Goal: Task Accomplishment & Management: Complete application form

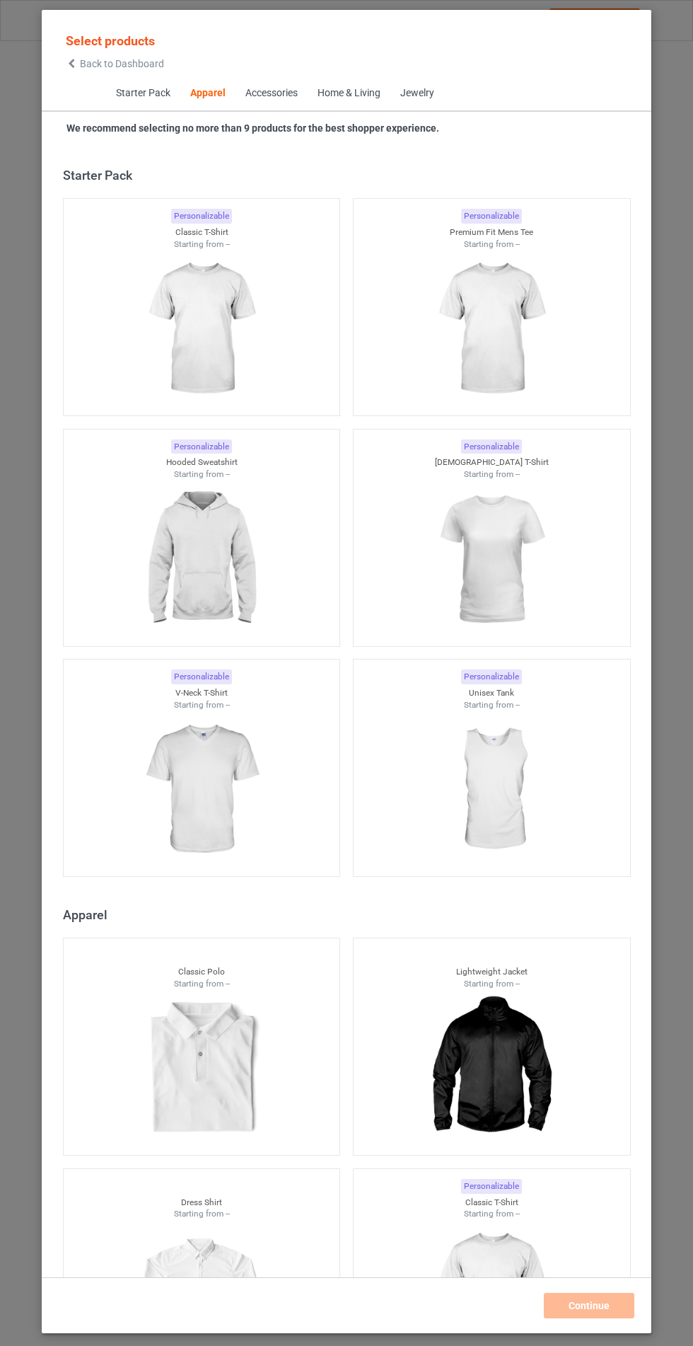
scroll to position [757, 0]
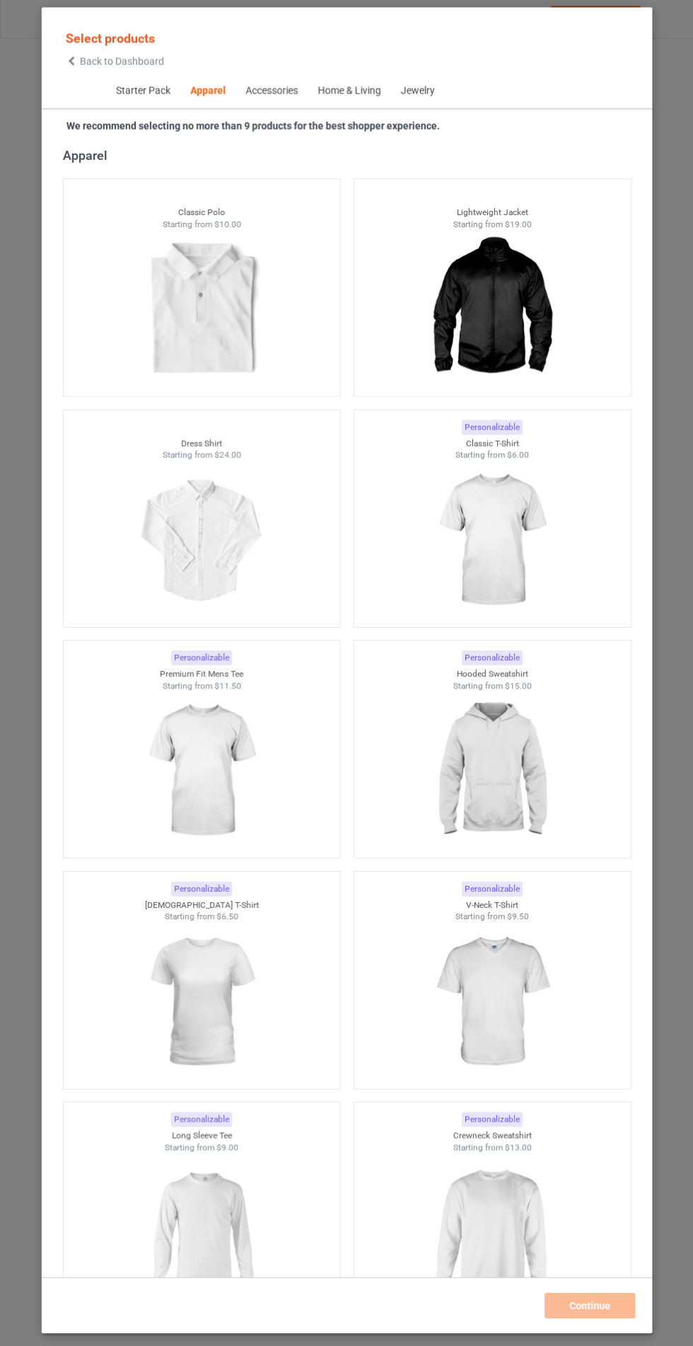
click at [496, 1214] on img at bounding box center [491, 1232] width 127 height 158
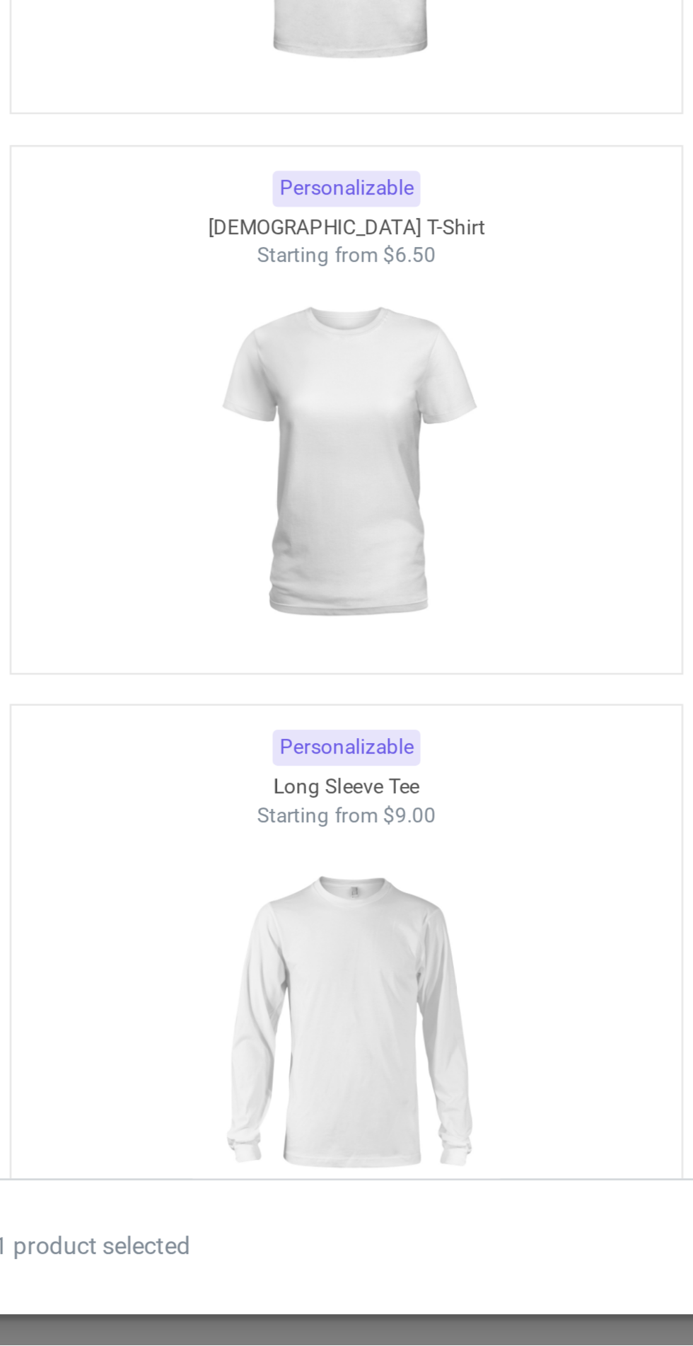
scroll to position [756, 0]
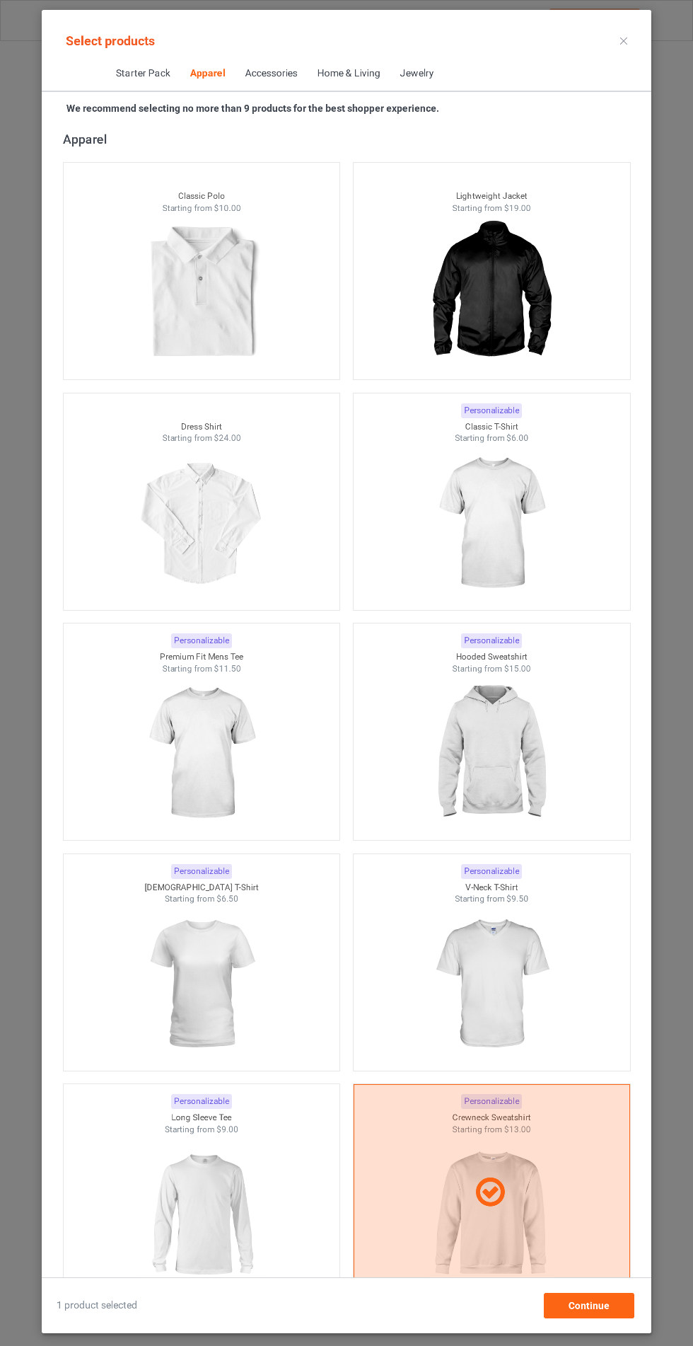
click at [508, 985] on img at bounding box center [491, 984] width 127 height 158
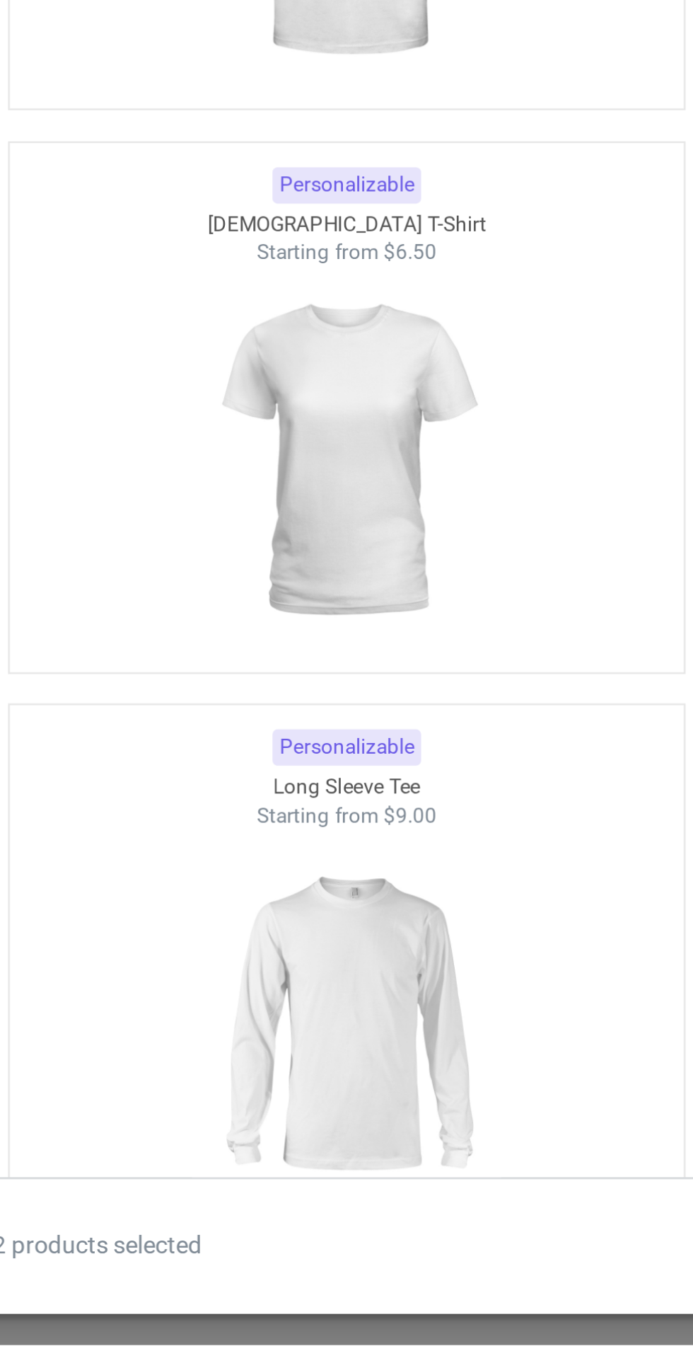
click at [271, 1090] on div "Personalizable Long Sleeve Tee Starting from $9.00" at bounding box center [202, 1192] width 278 height 218
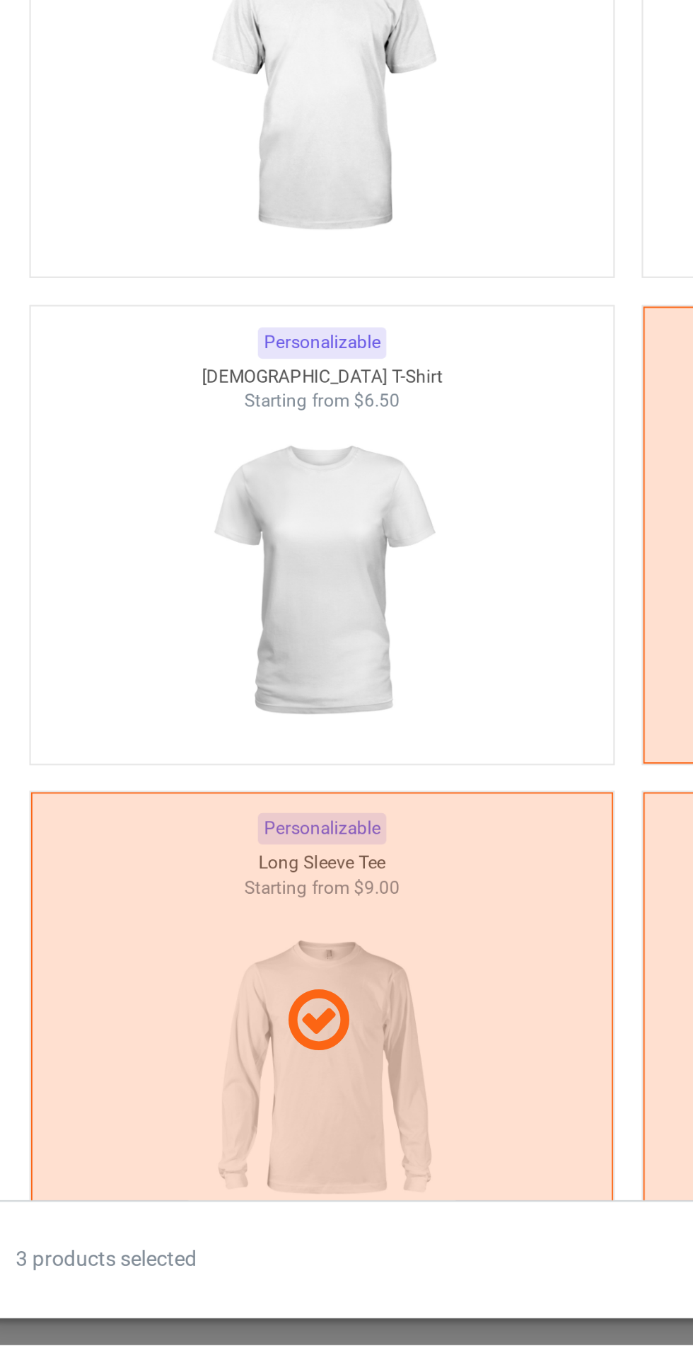
scroll to position [0, 0]
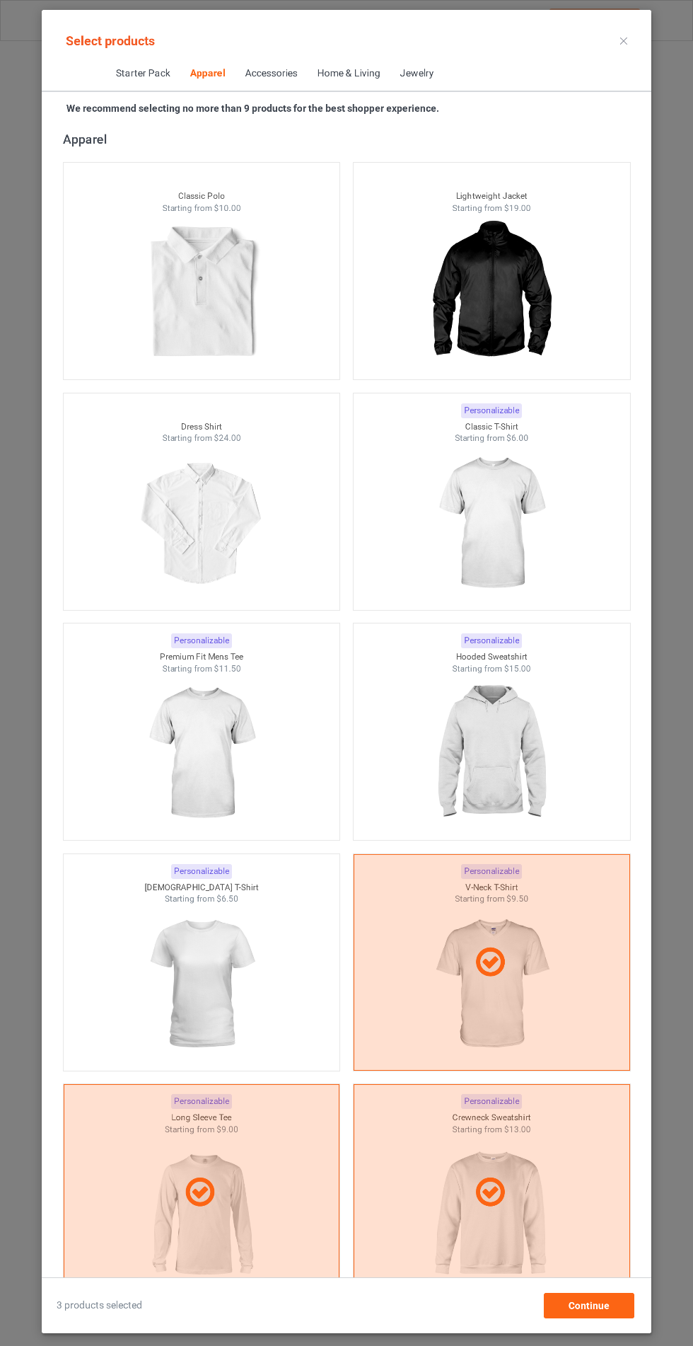
click at [296, 948] on div at bounding box center [202, 984] width 277 height 158
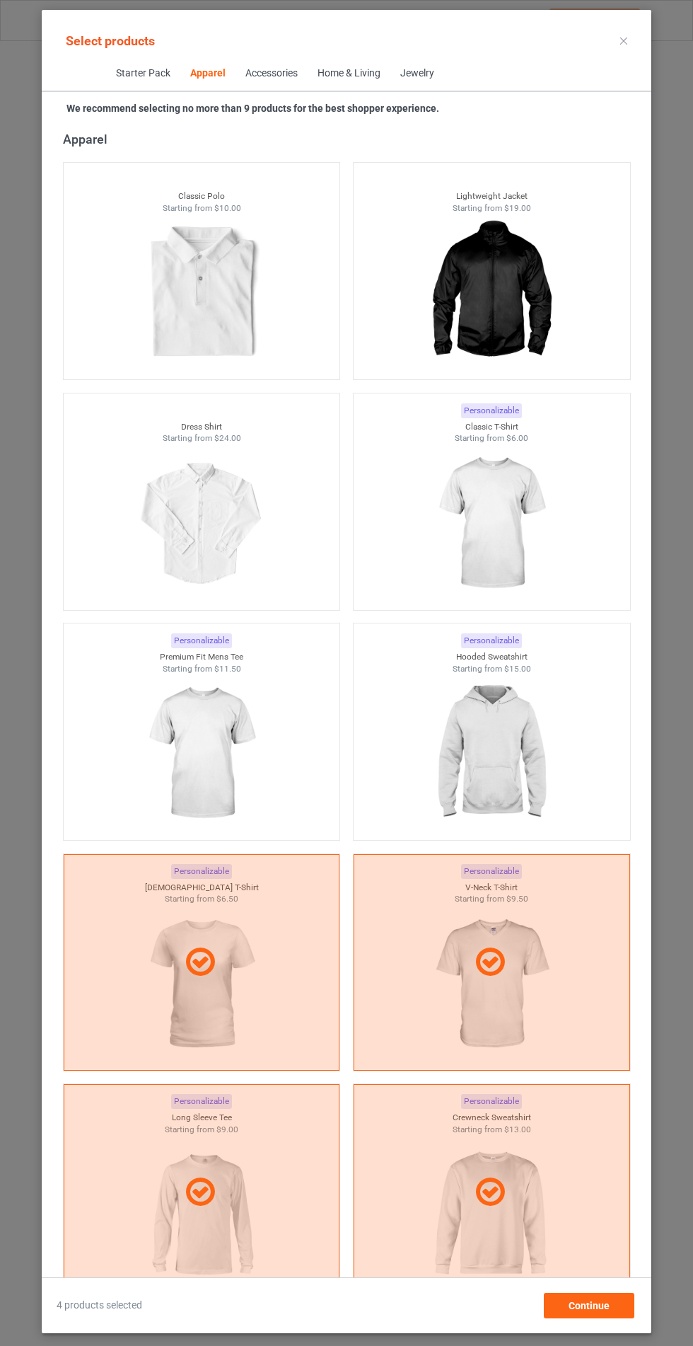
click at [566, 527] on div at bounding box center [492, 523] width 277 height 158
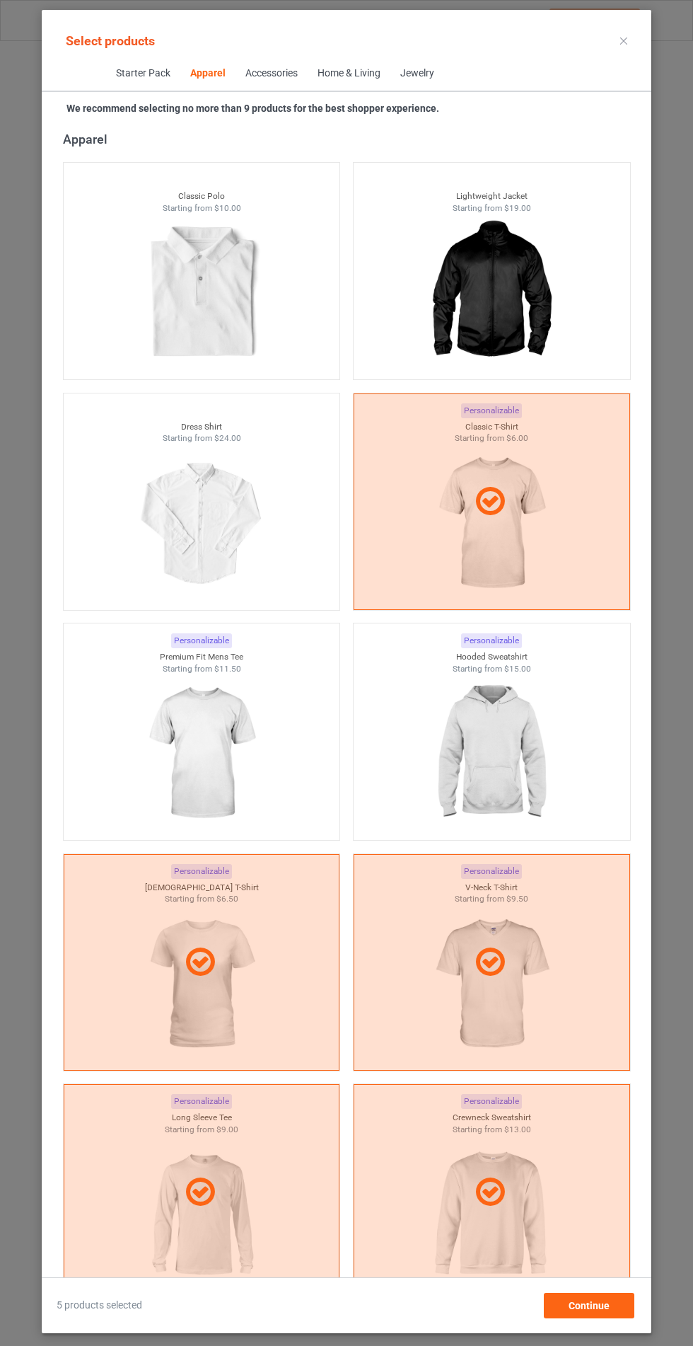
click at [282, 795] on div at bounding box center [202, 753] width 277 height 158
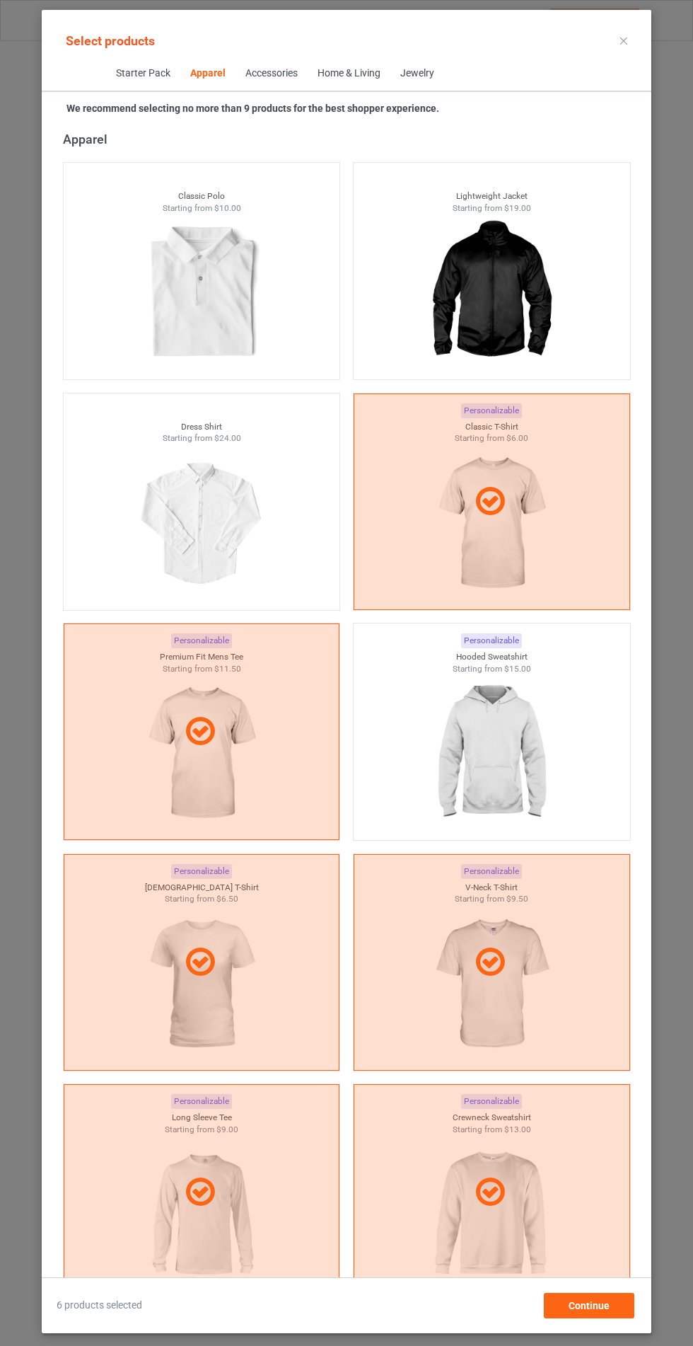
click at [478, 777] on img at bounding box center [491, 753] width 127 height 158
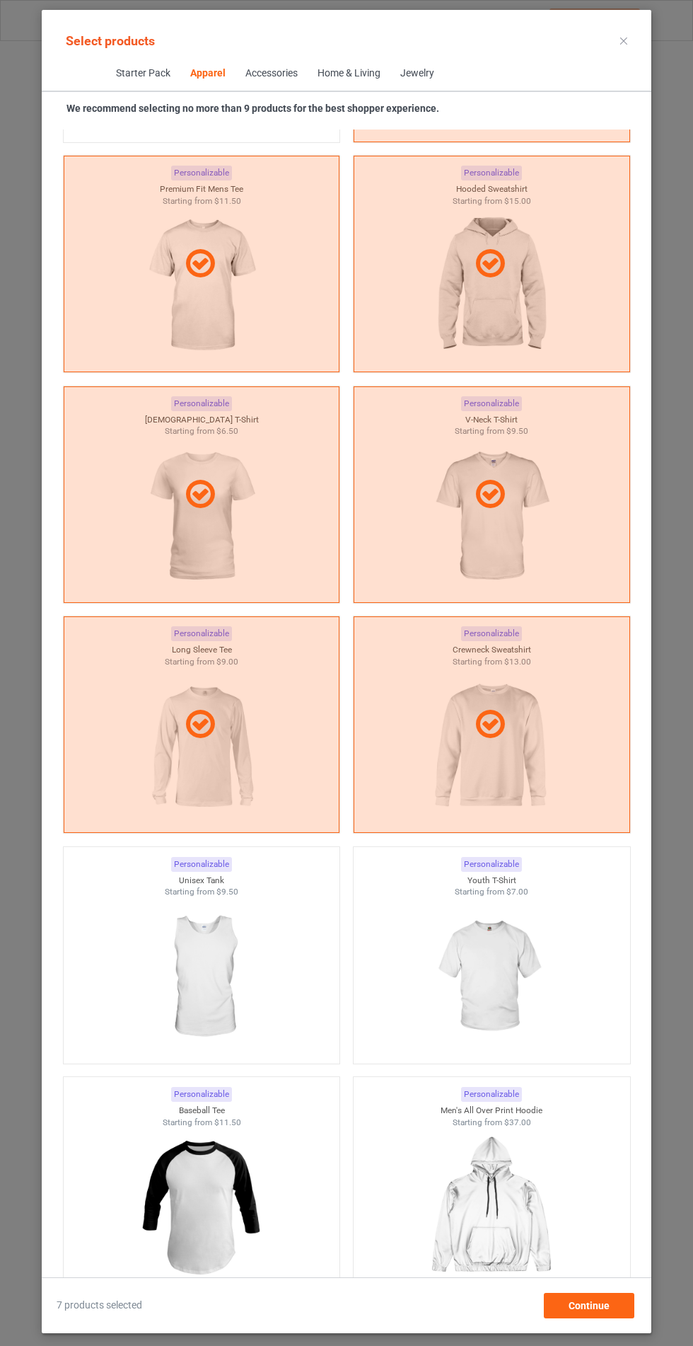
scroll to position [1228, 0]
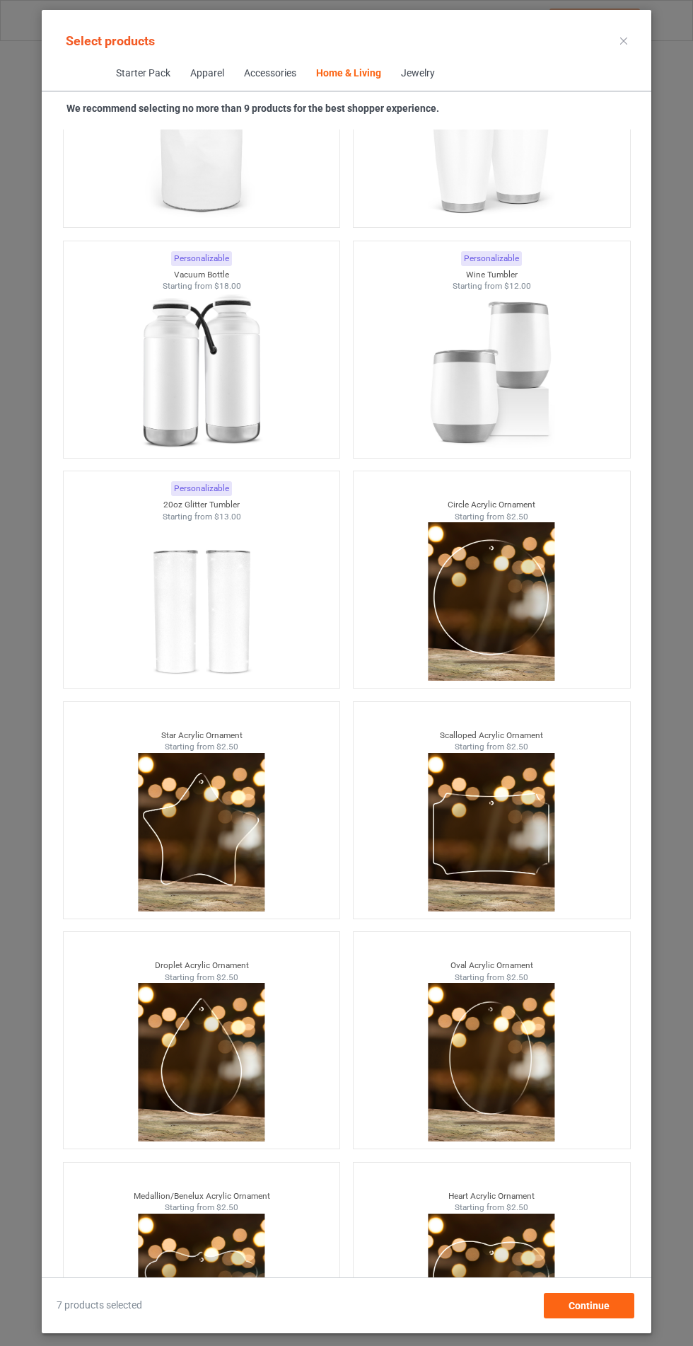
scroll to position [105, 0]
click at [611, 1316] on div "Continue" at bounding box center [589, 1305] width 91 height 25
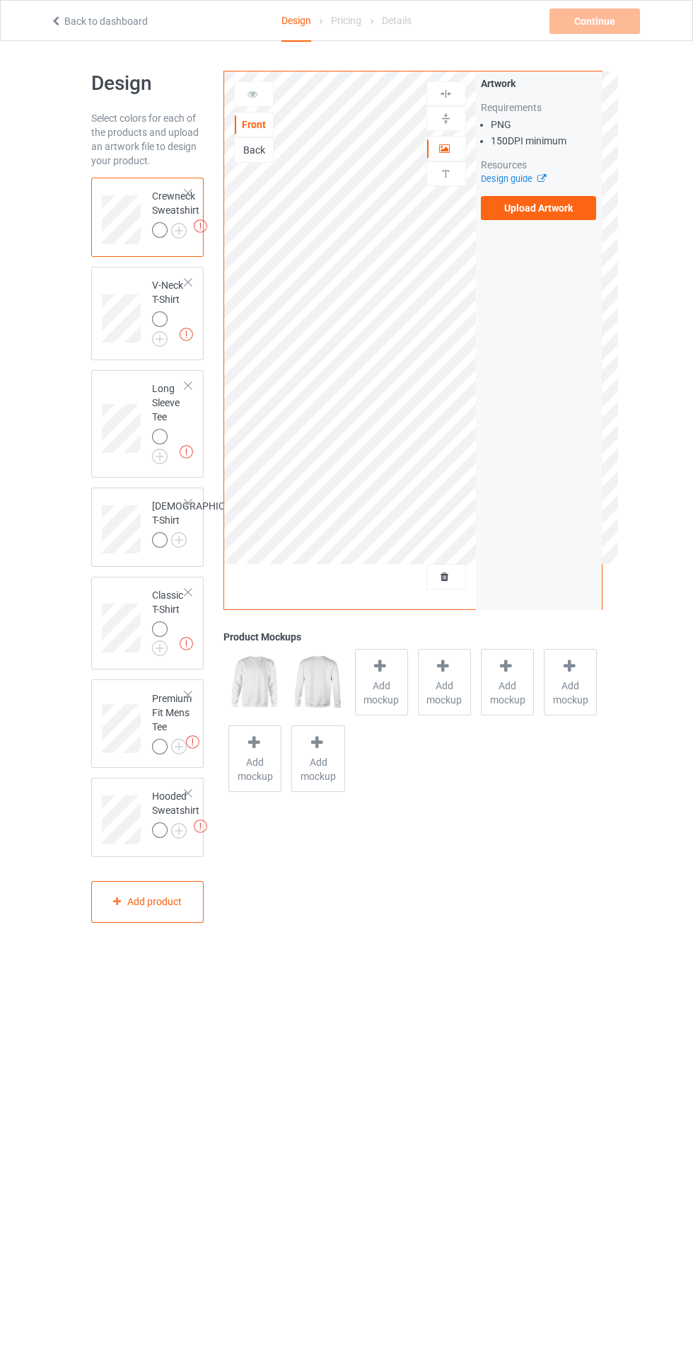
click at [161, 232] on div at bounding box center [160, 230] width 16 height 16
click at [0, 0] on img at bounding box center [0, 0] width 0 height 0
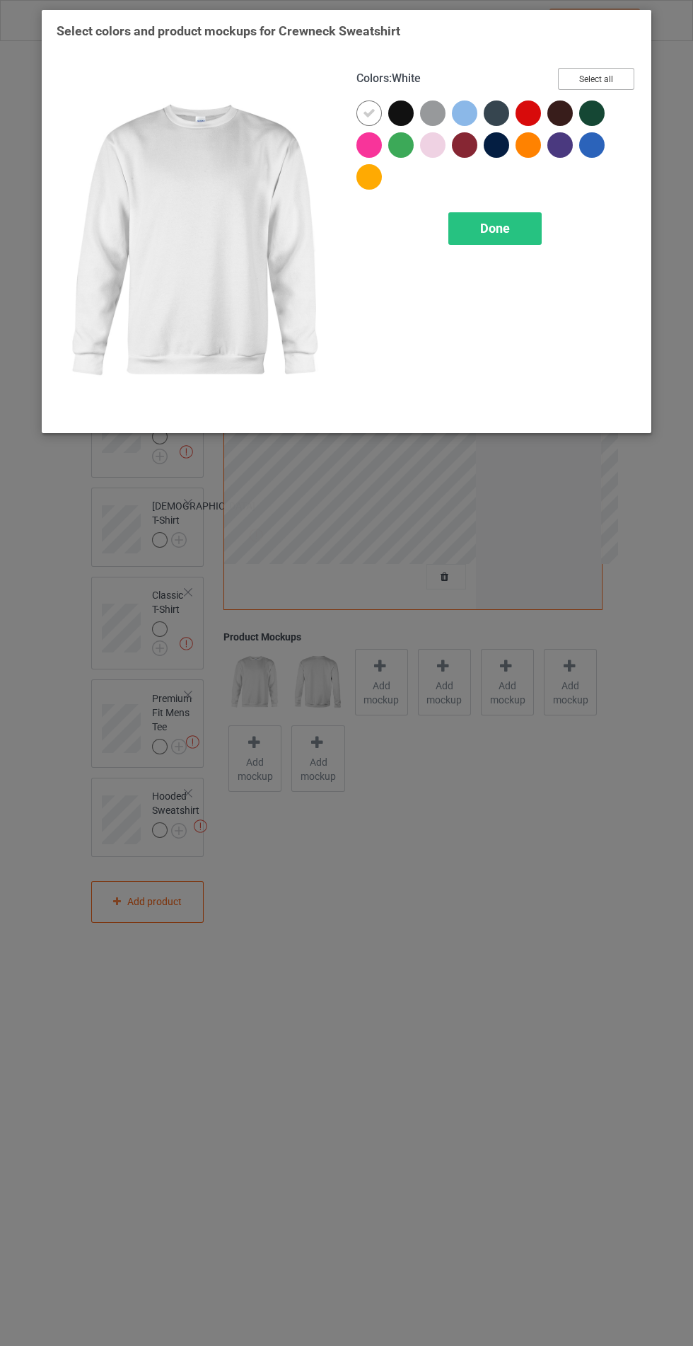
click at [564, 83] on button "Select all" at bounding box center [596, 79] width 76 height 22
click at [362, 120] on div at bounding box center [369, 112] width 25 height 25
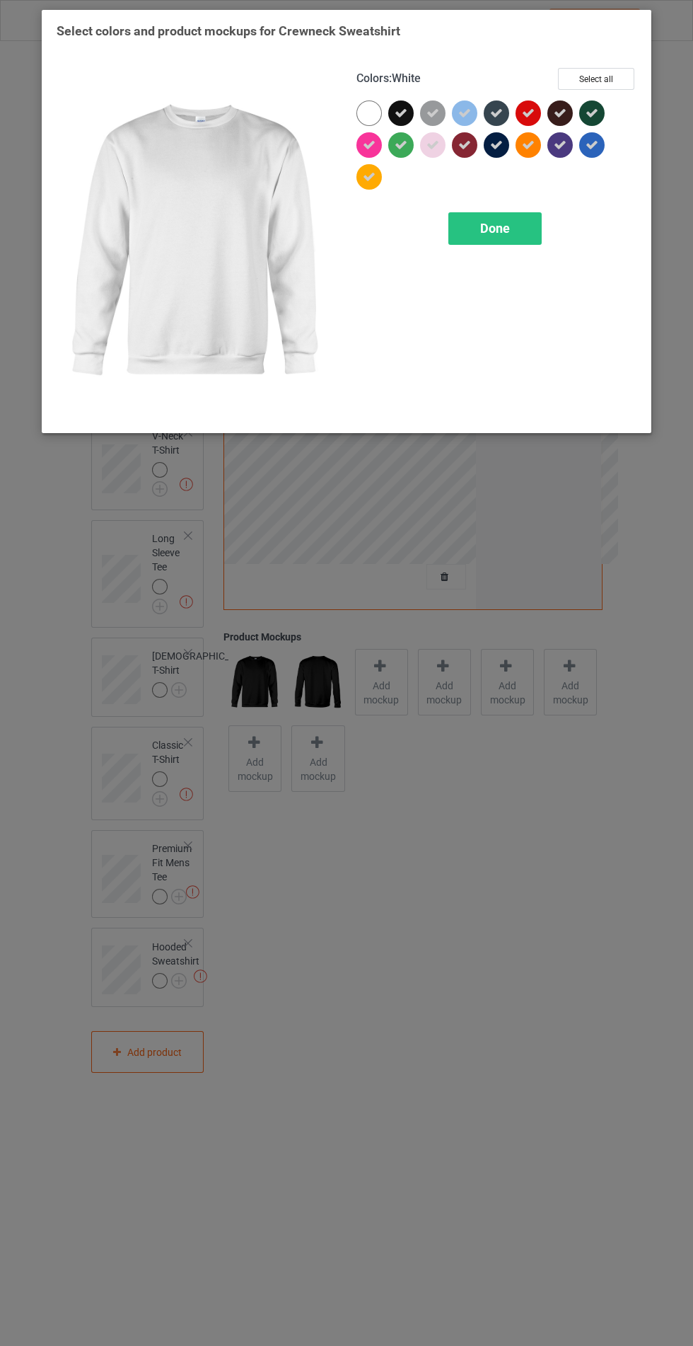
click at [466, 238] on div "Done" at bounding box center [495, 228] width 93 height 33
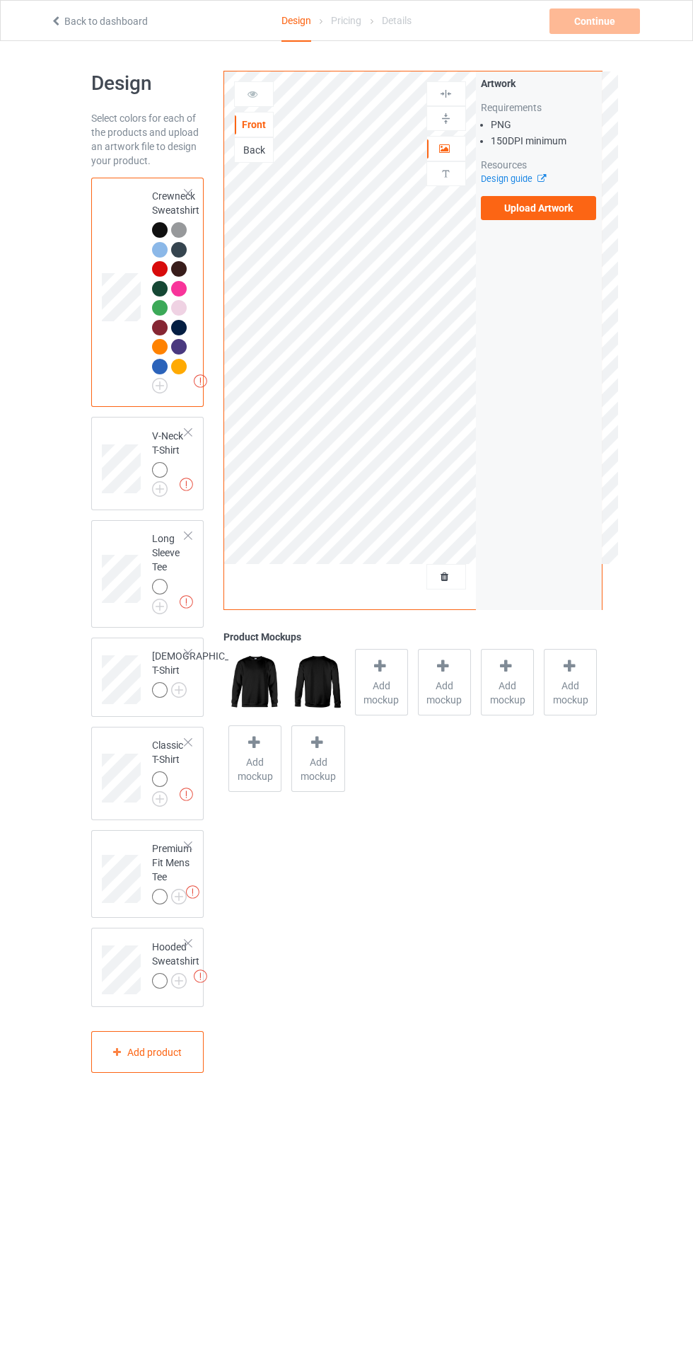
click at [161, 472] on div at bounding box center [160, 470] width 16 height 16
click at [0, 0] on img at bounding box center [0, 0] width 0 height 0
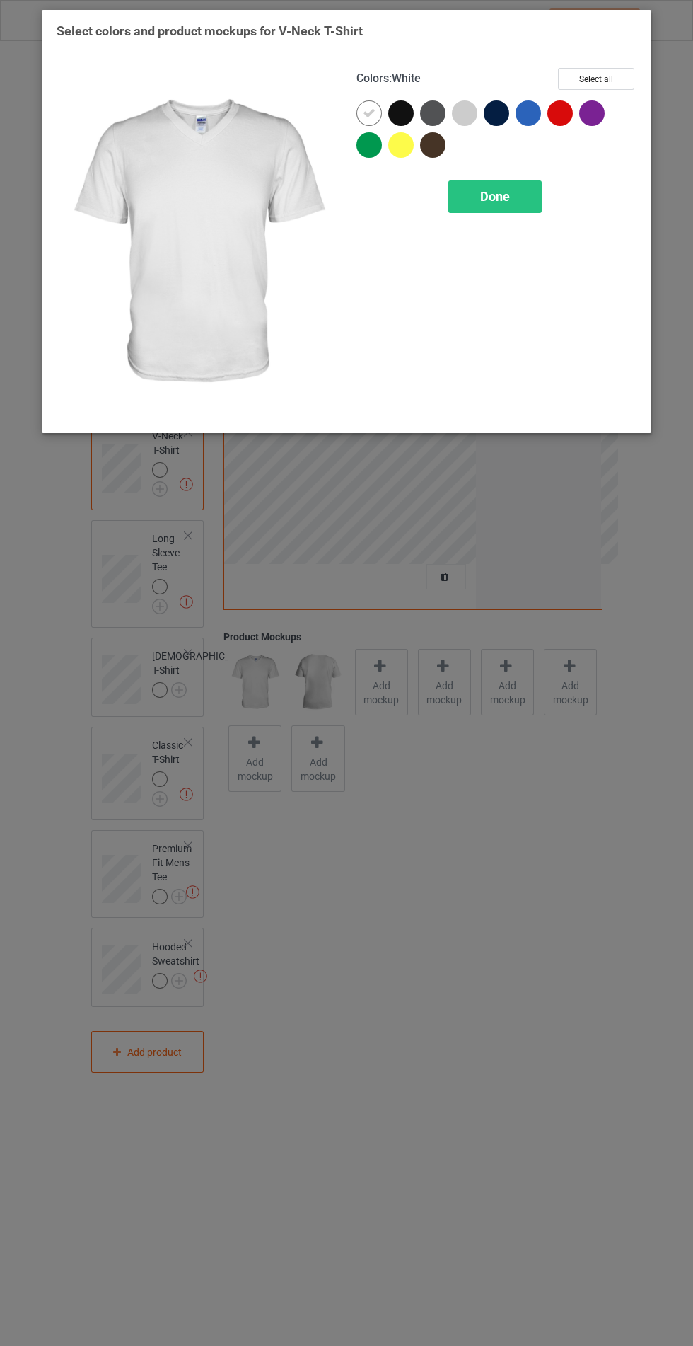
click at [590, 83] on button "Select all" at bounding box center [596, 79] width 76 height 22
click at [369, 112] on icon at bounding box center [369, 113] width 13 height 13
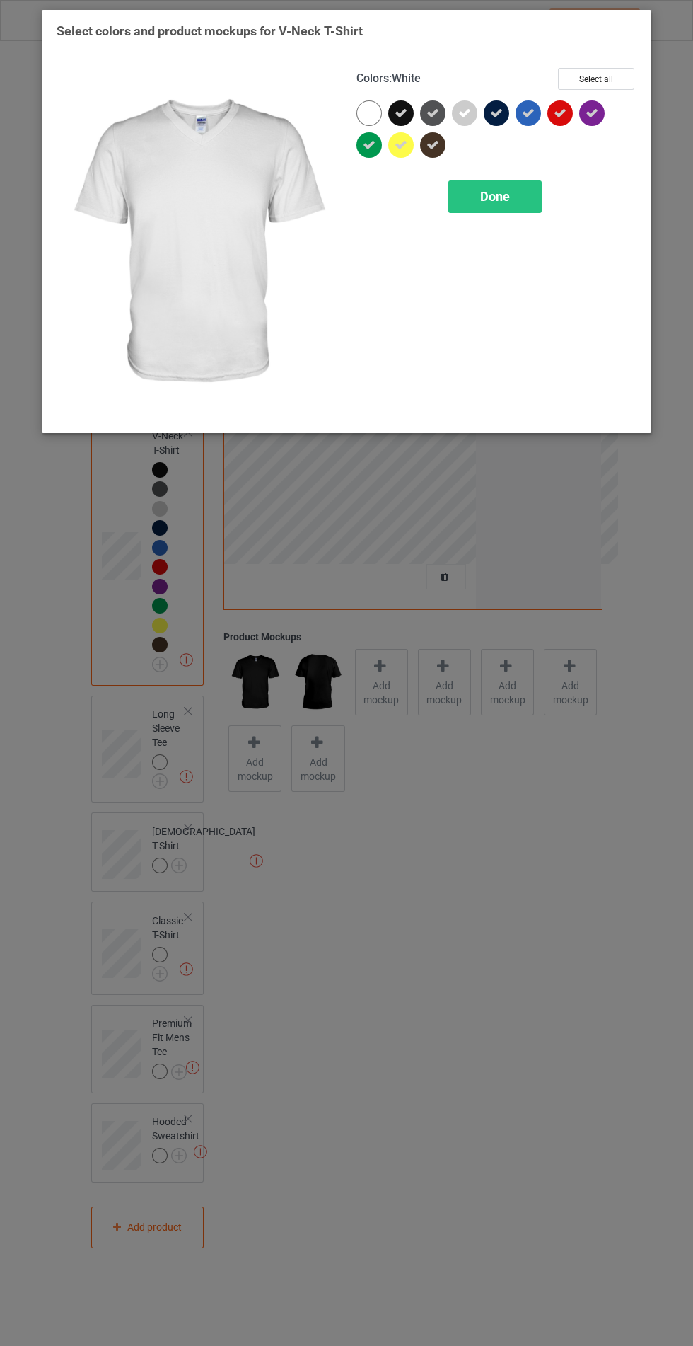
click at [481, 209] on div "Done" at bounding box center [495, 196] width 93 height 33
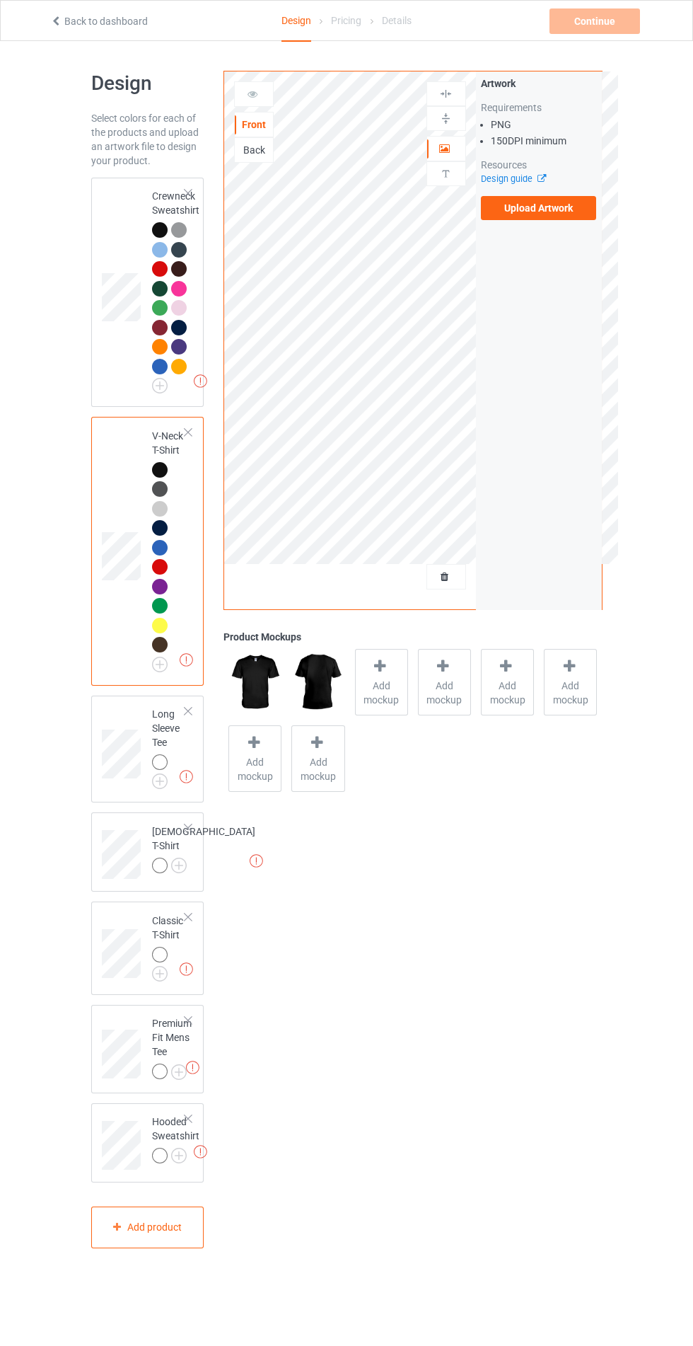
click at [0, 0] on img at bounding box center [0, 0] width 0 height 0
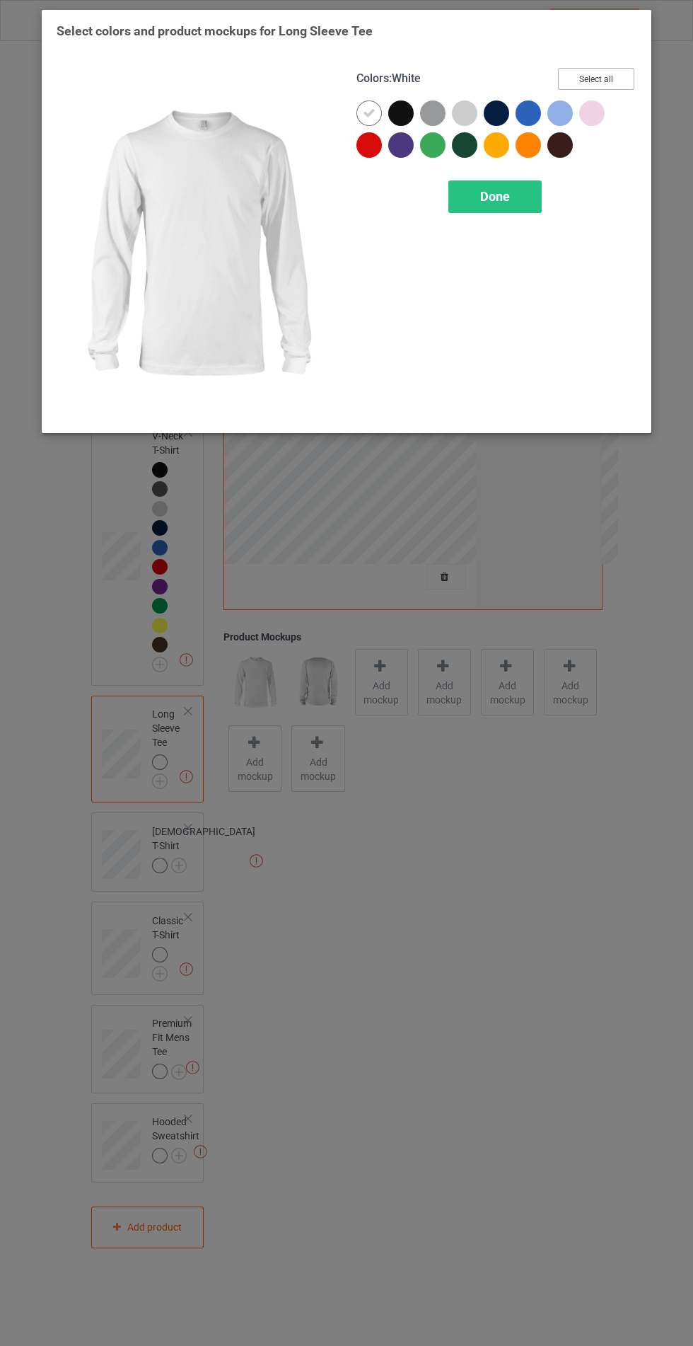
click at [623, 88] on button "Select all" at bounding box center [596, 79] width 76 height 22
click at [369, 112] on icon at bounding box center [369, 113] width 13 height 13
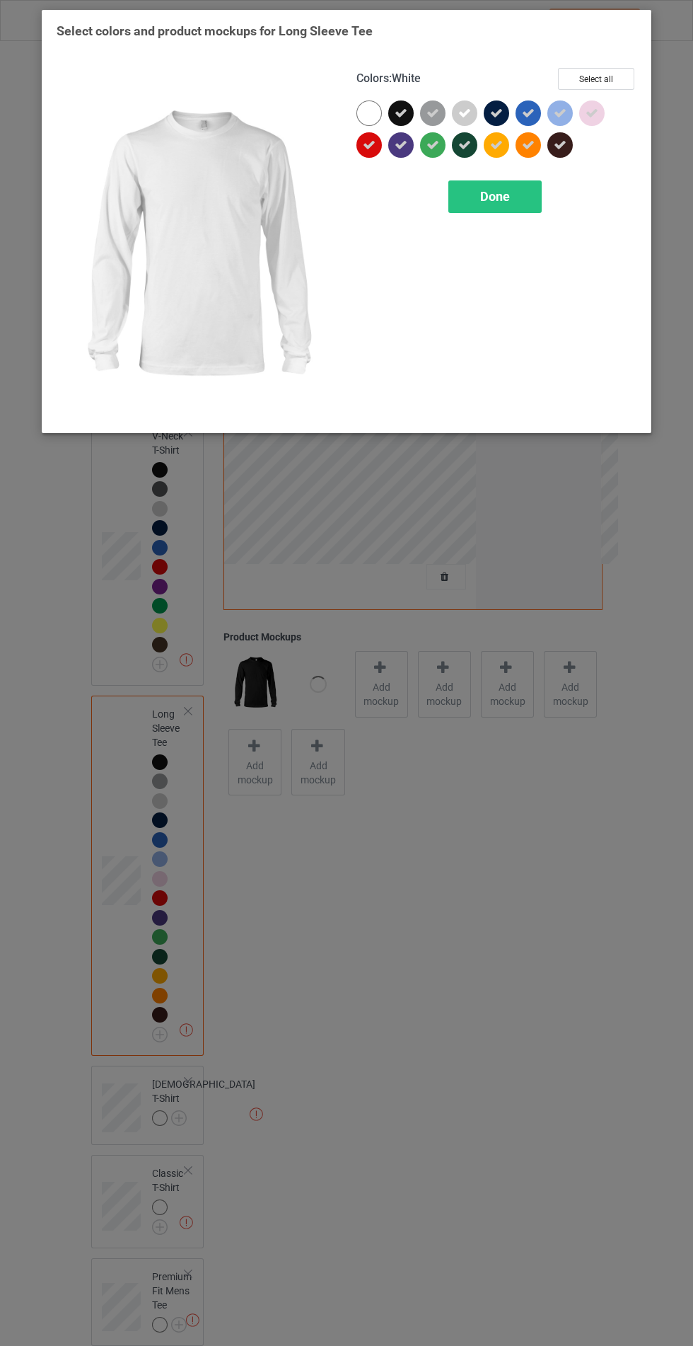
click at [498, 200] on span "Done" at bounding box center [495, 196] width 30 height 15
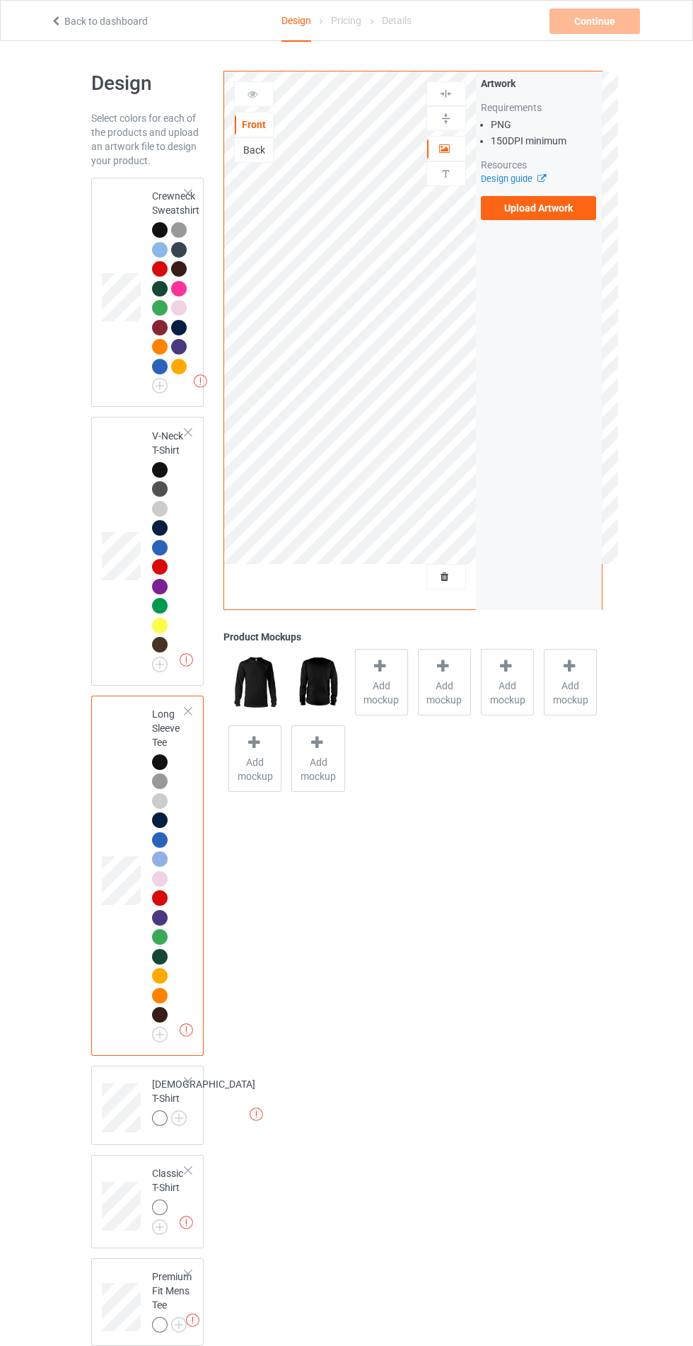
click at [0, 0] on img at bounding box center [0, 0] width 0 height 0
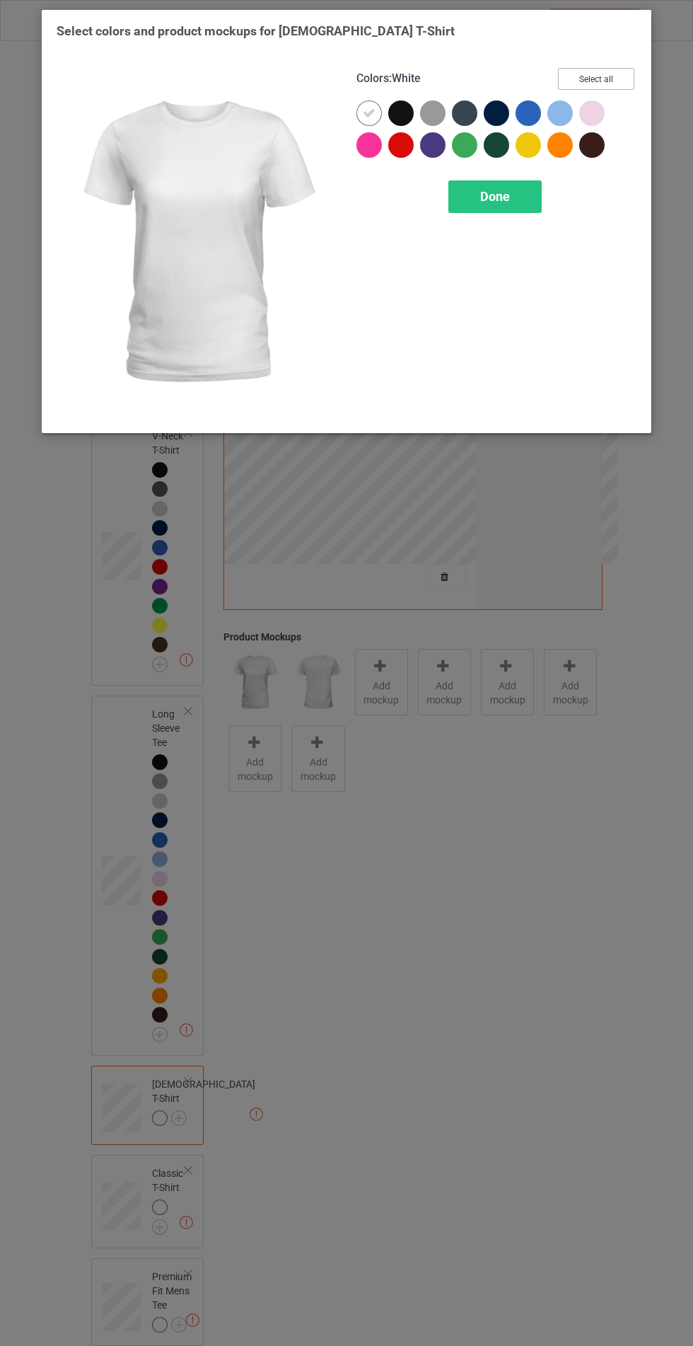
click at [596, 79] on button "Select all" at bounding box center [596, 79] width 76 height 22
click at [369, 112] on icon at bounding box center [369, 113] width 13 height 13
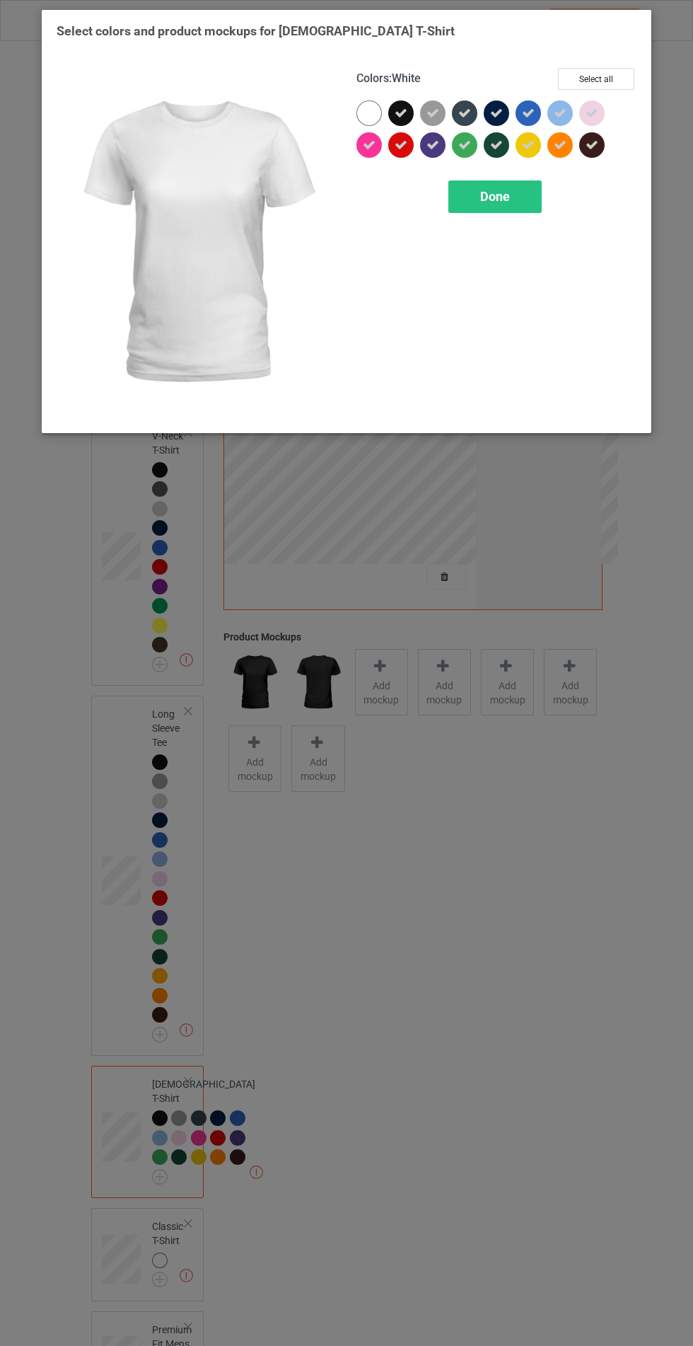
click at [480, 205] on div "Done" at bounding box center [495, 196] width 93 height 33
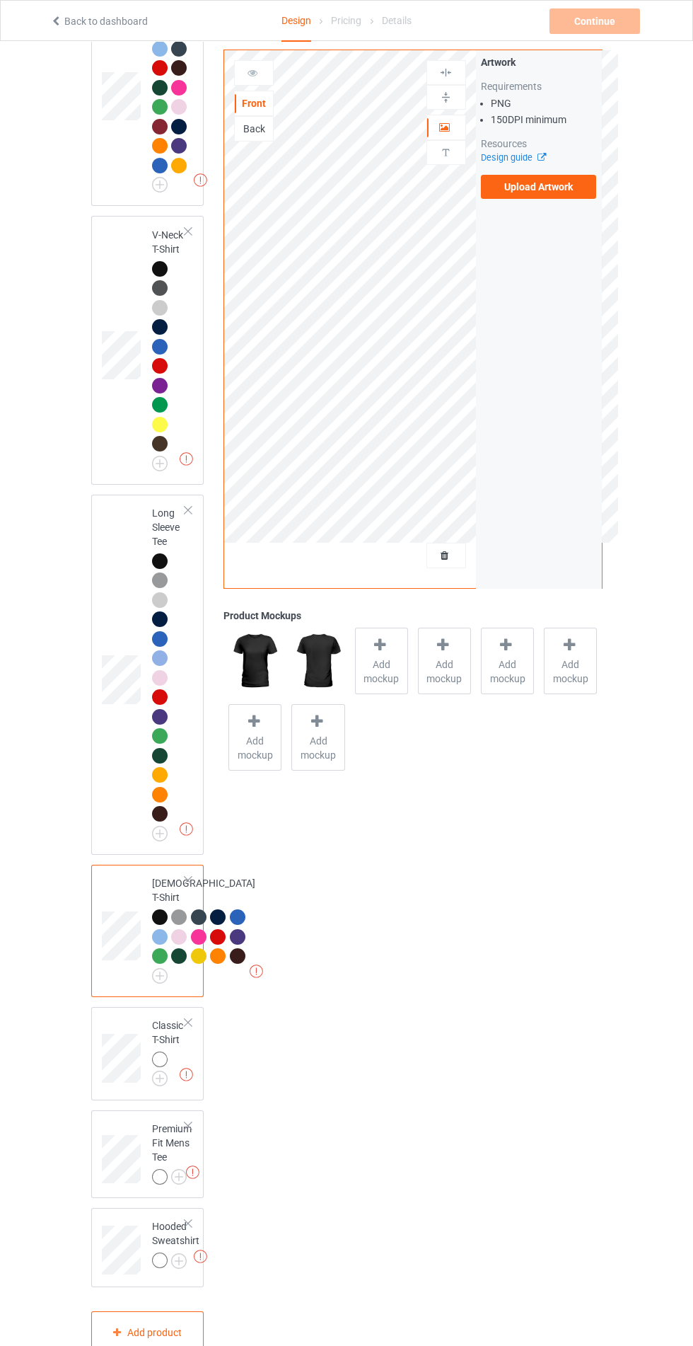
scroll to position [326, 0]
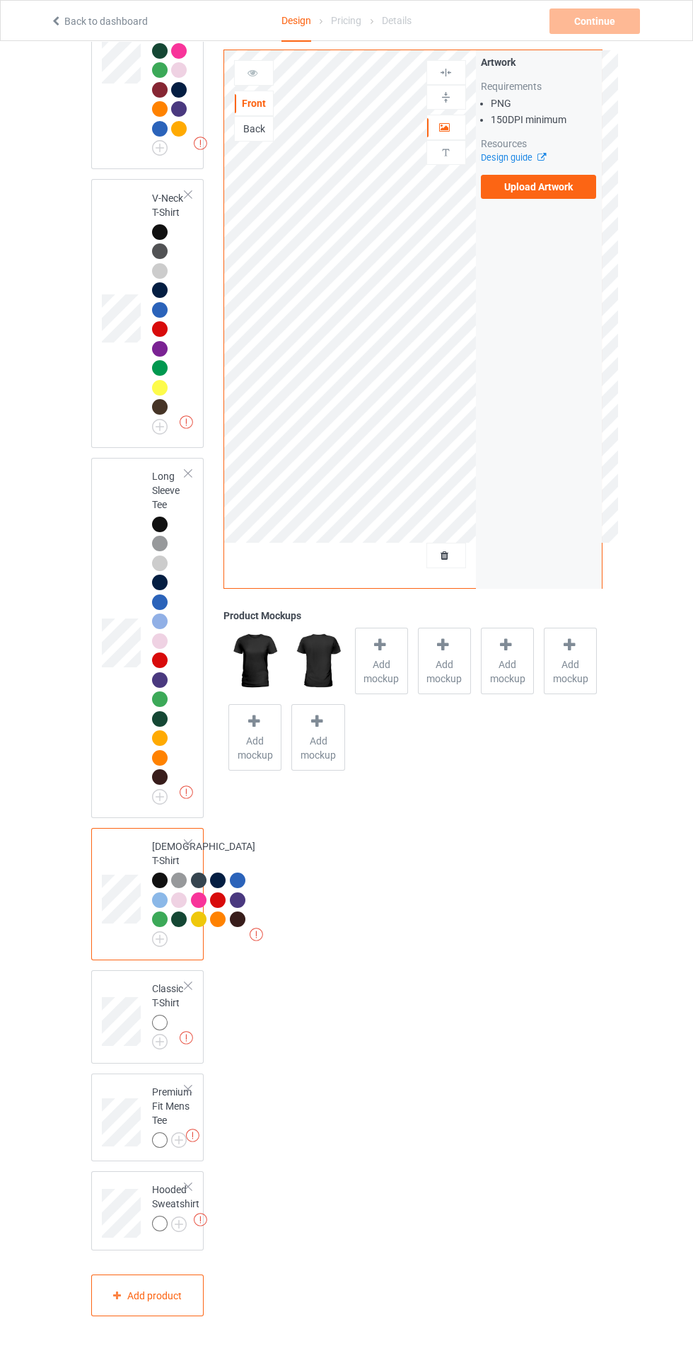
click at [0, 0] on img at bounding box center [0, 0] width 0 height 0
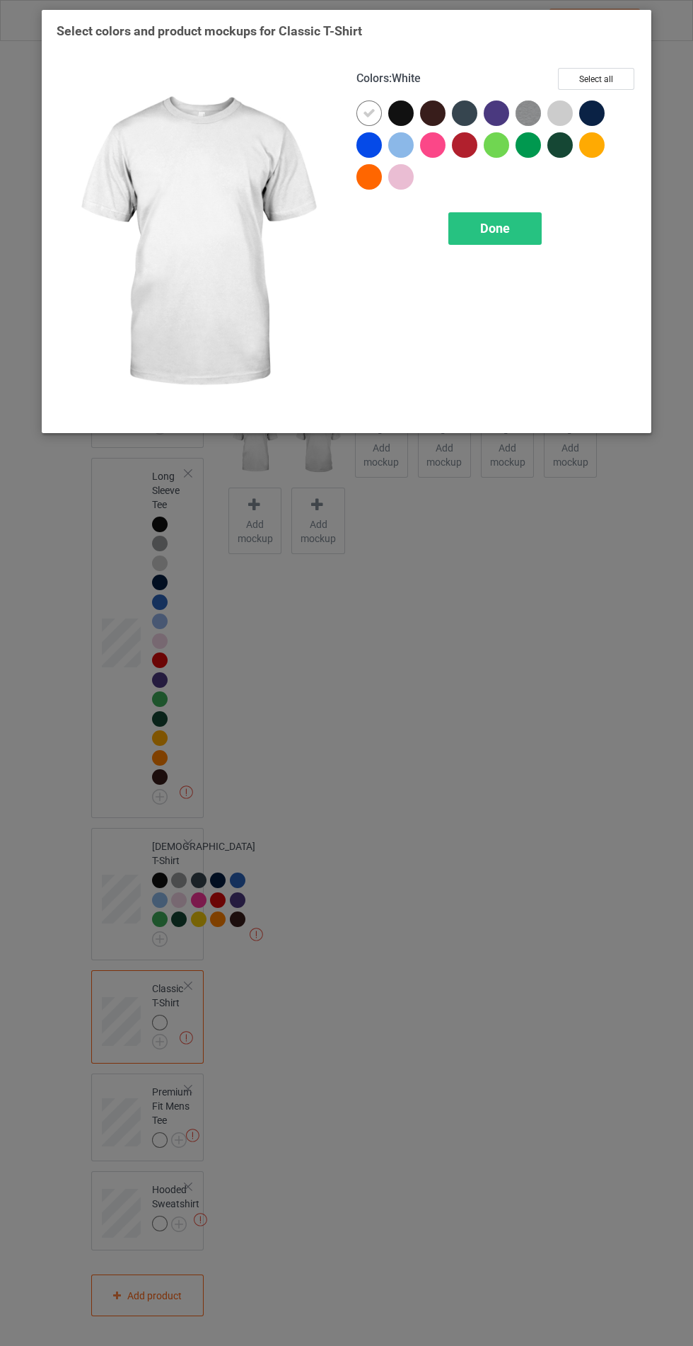
click at [595, 79] on button "Select all" at bounding box center [596, 79] width 76 height 22
click at [373, 124] on div at bounding box center [369, 112] width 25 height 25
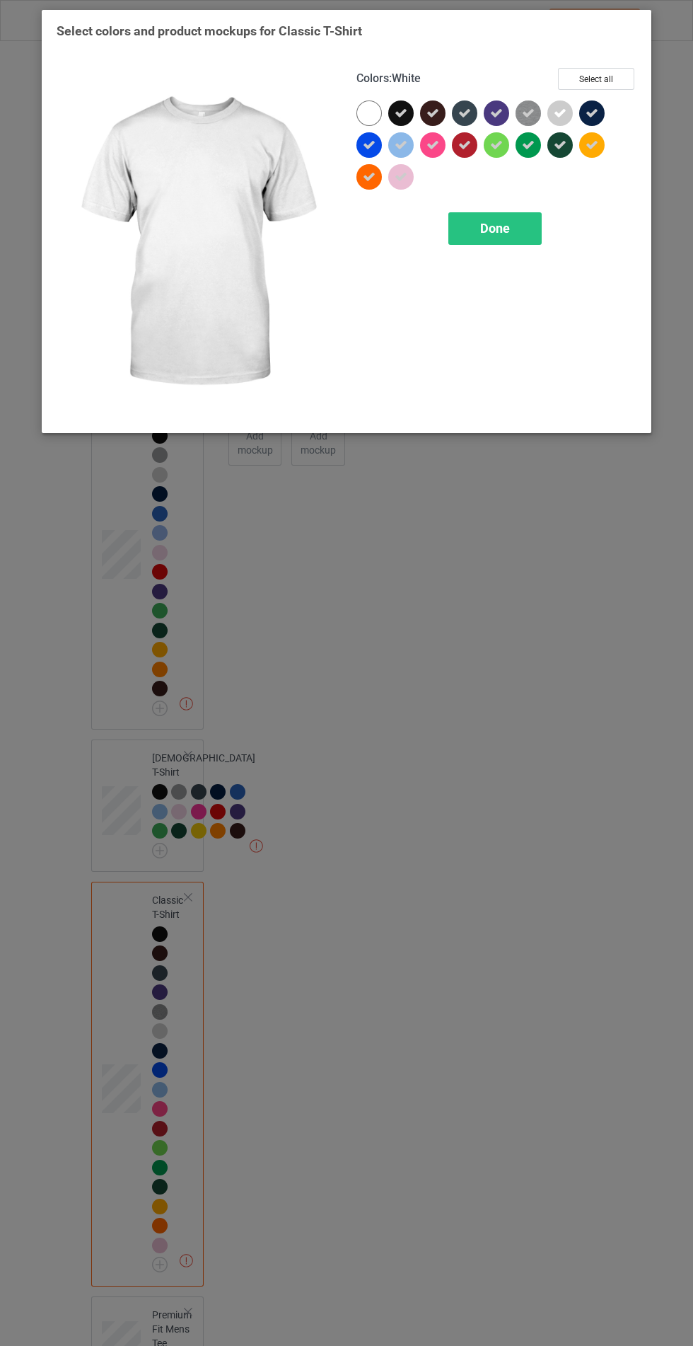
click at [475, 229] on div "Done" at bounding box center [495, 228] width 93 height 33
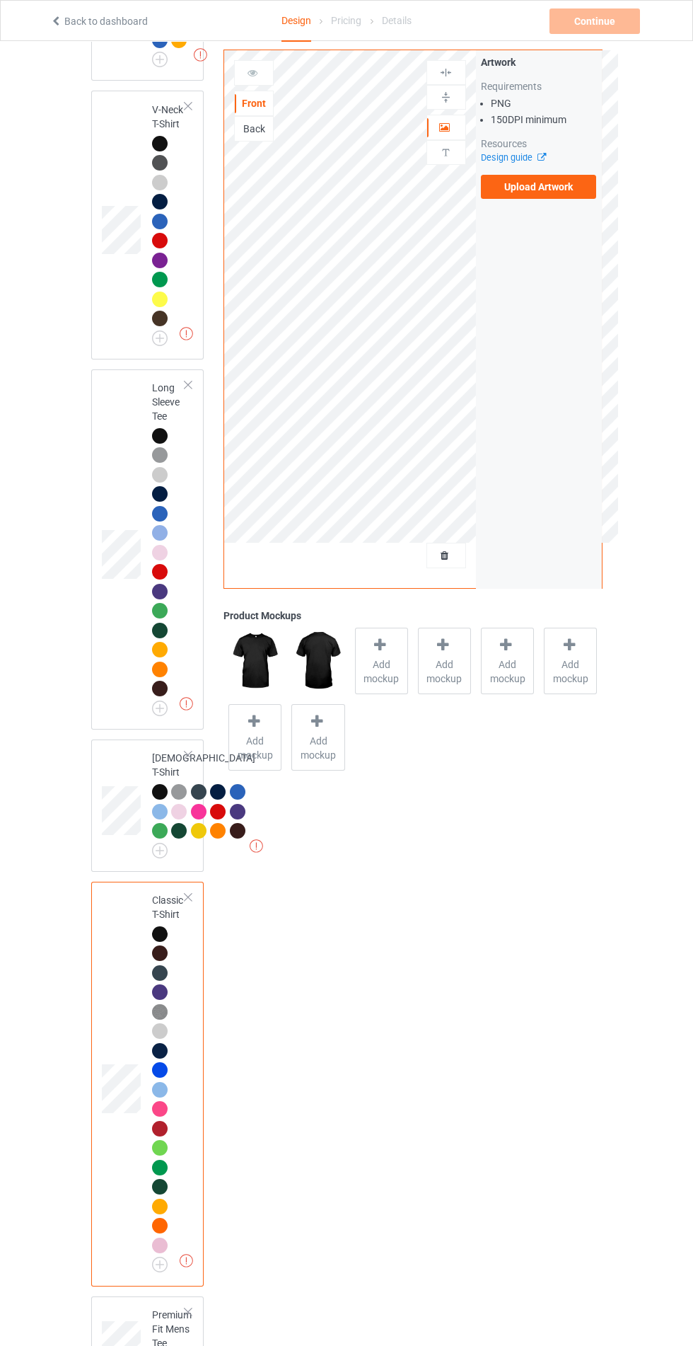
scroll to position [677, 0]
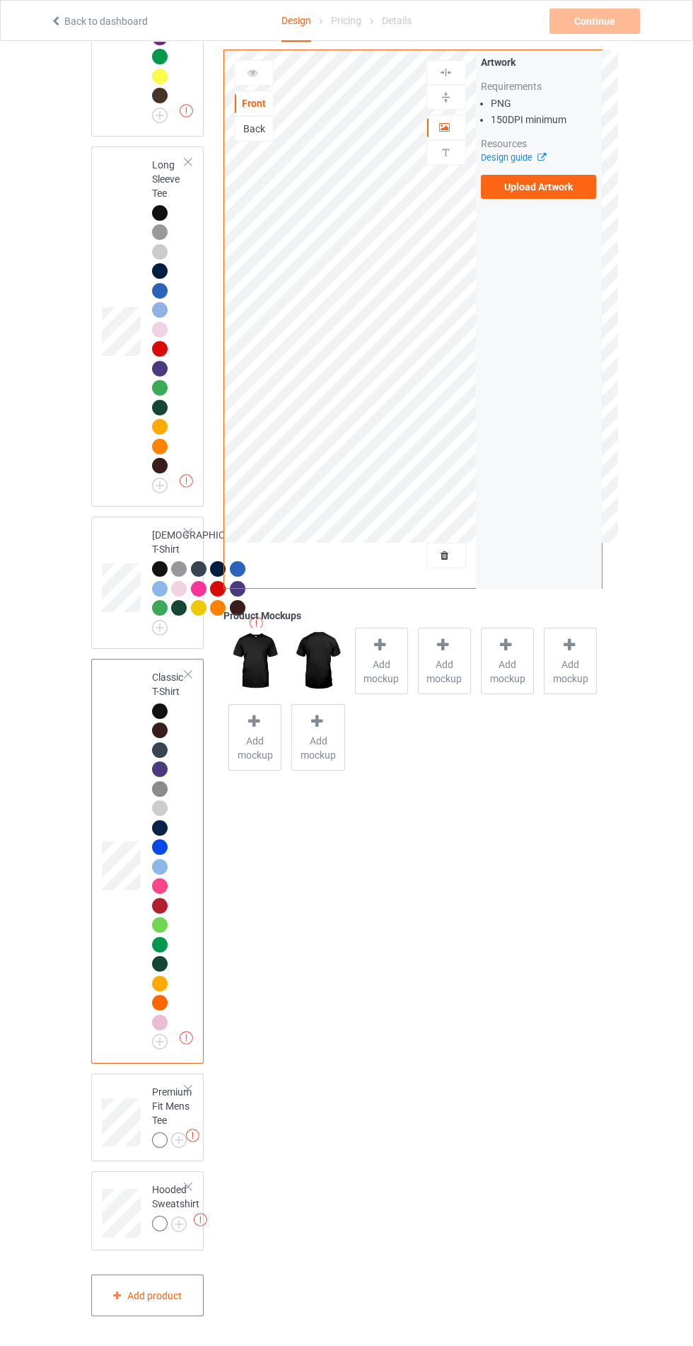
click at [0, 0] on img at bounding box center [0, 0] width 0 height 0
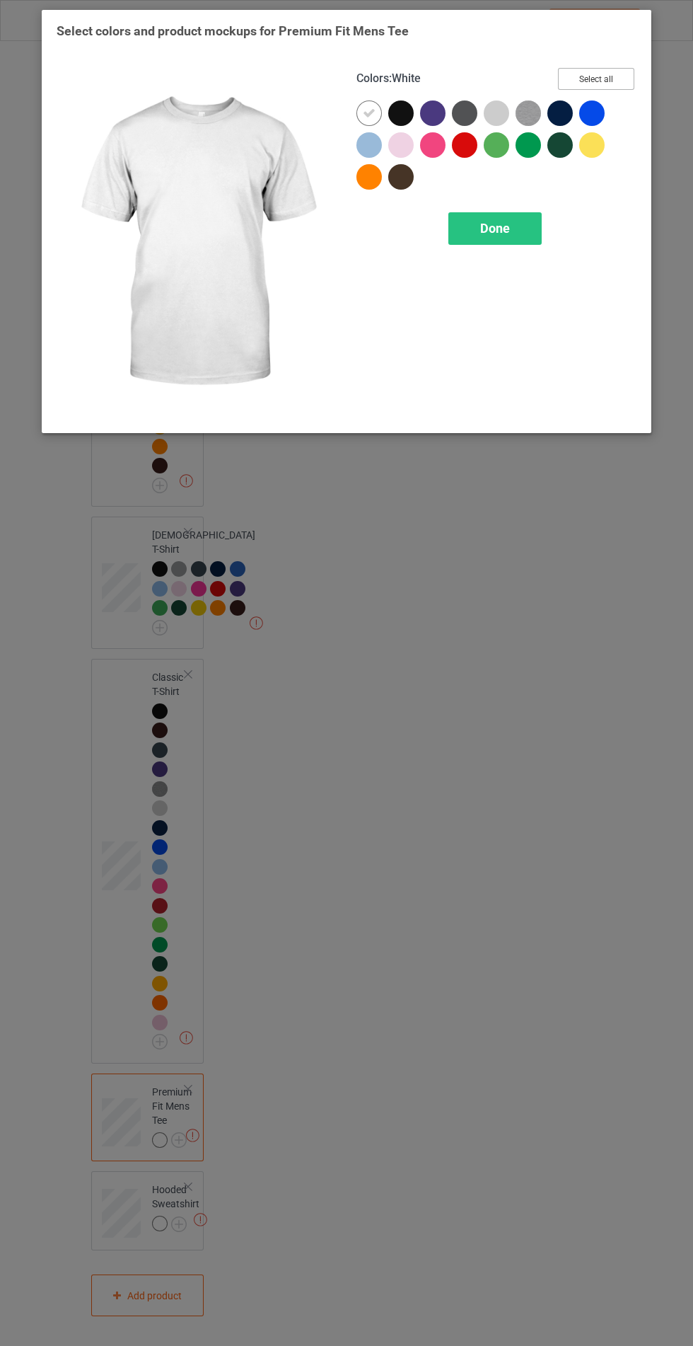
click at [596, 79] on button "Select all" at bounding box center [596, 79] width 76 height 22
click at [366, 114] on icon at bounding box center [369, 113] width 13 height 13
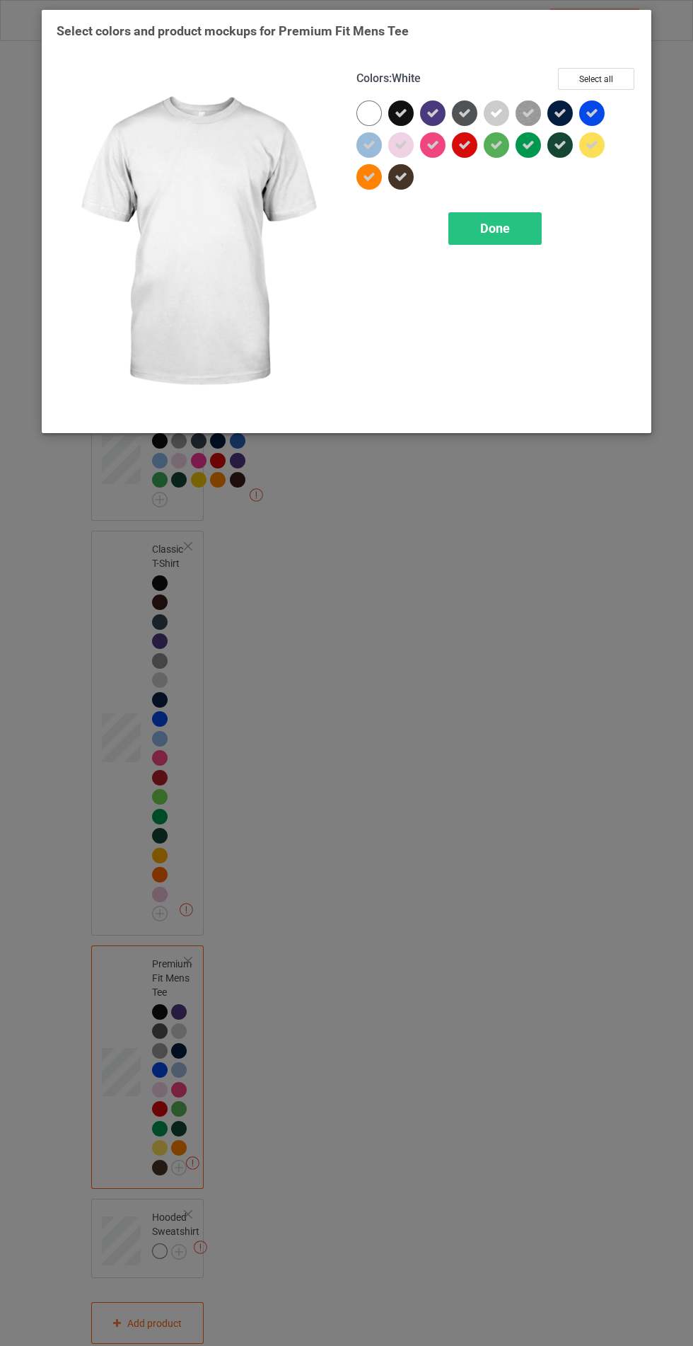
click at [470, 229] on div "Done" at bounding box center [495, 228] width 93 height 33
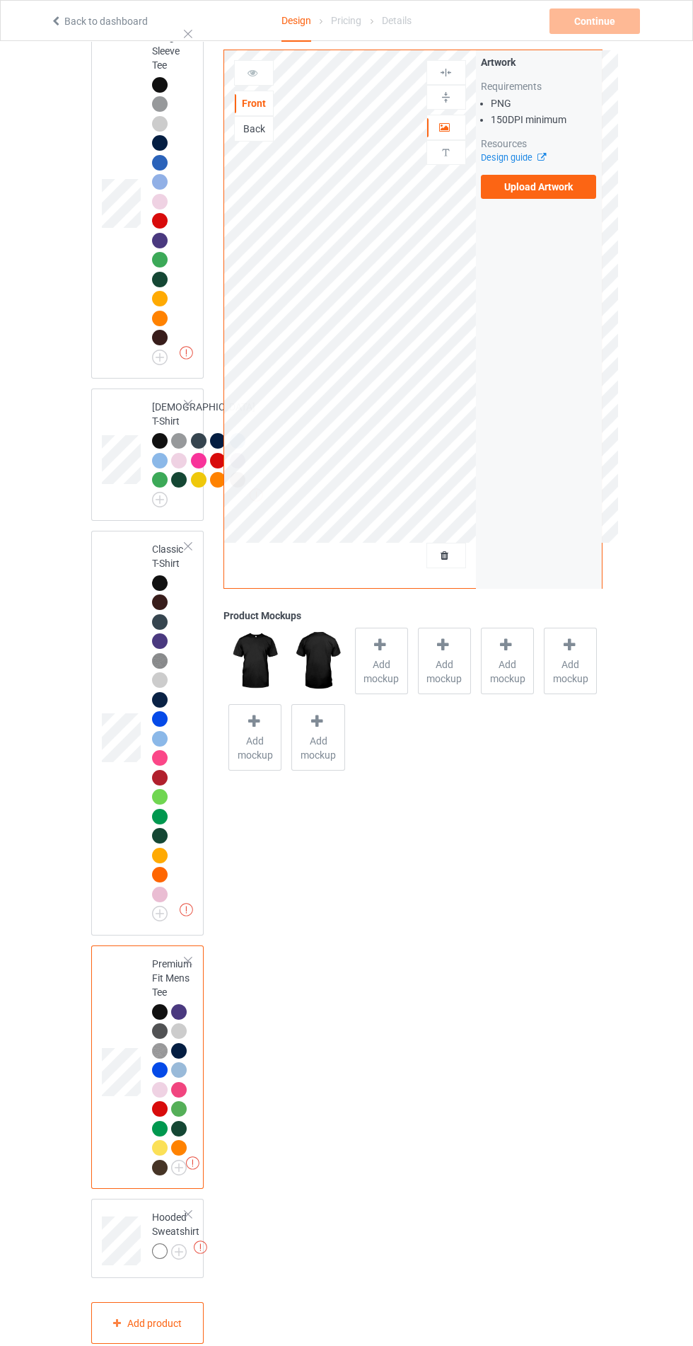
scroll to position [833, 0]
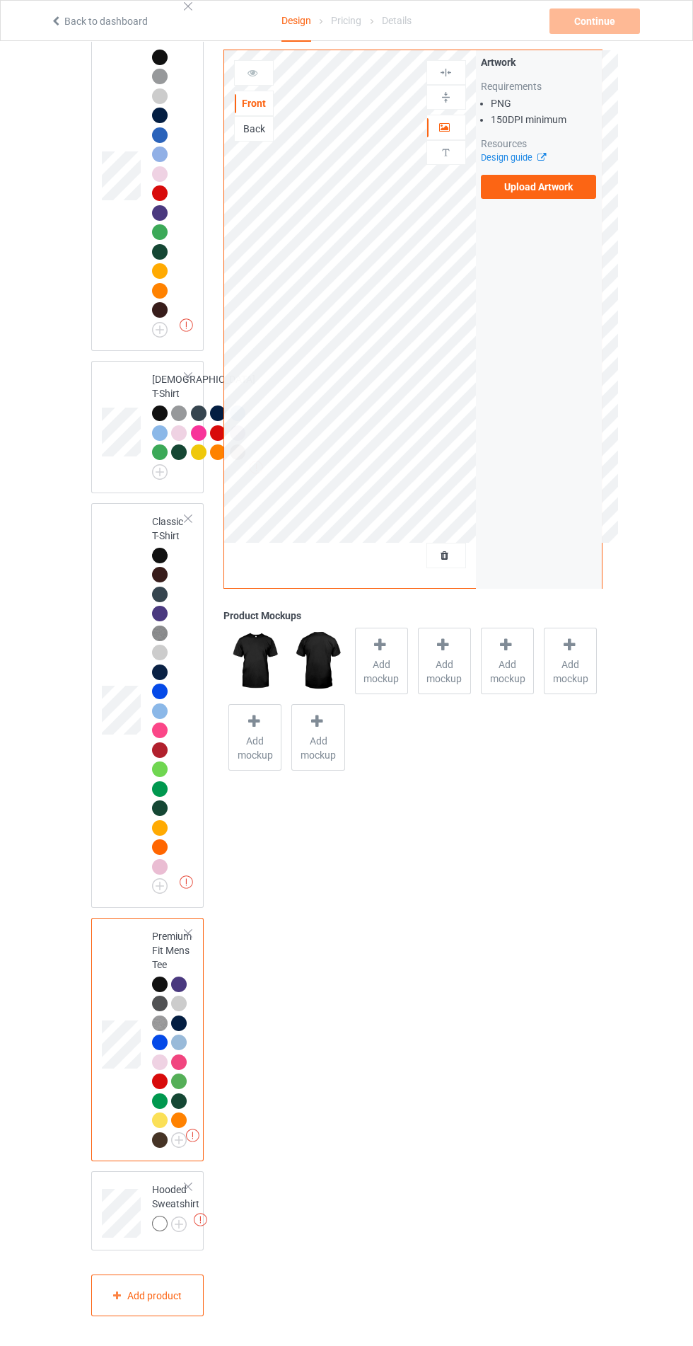
click at [0, 0] on img at bounding box center [0, 0] width 0 height 0
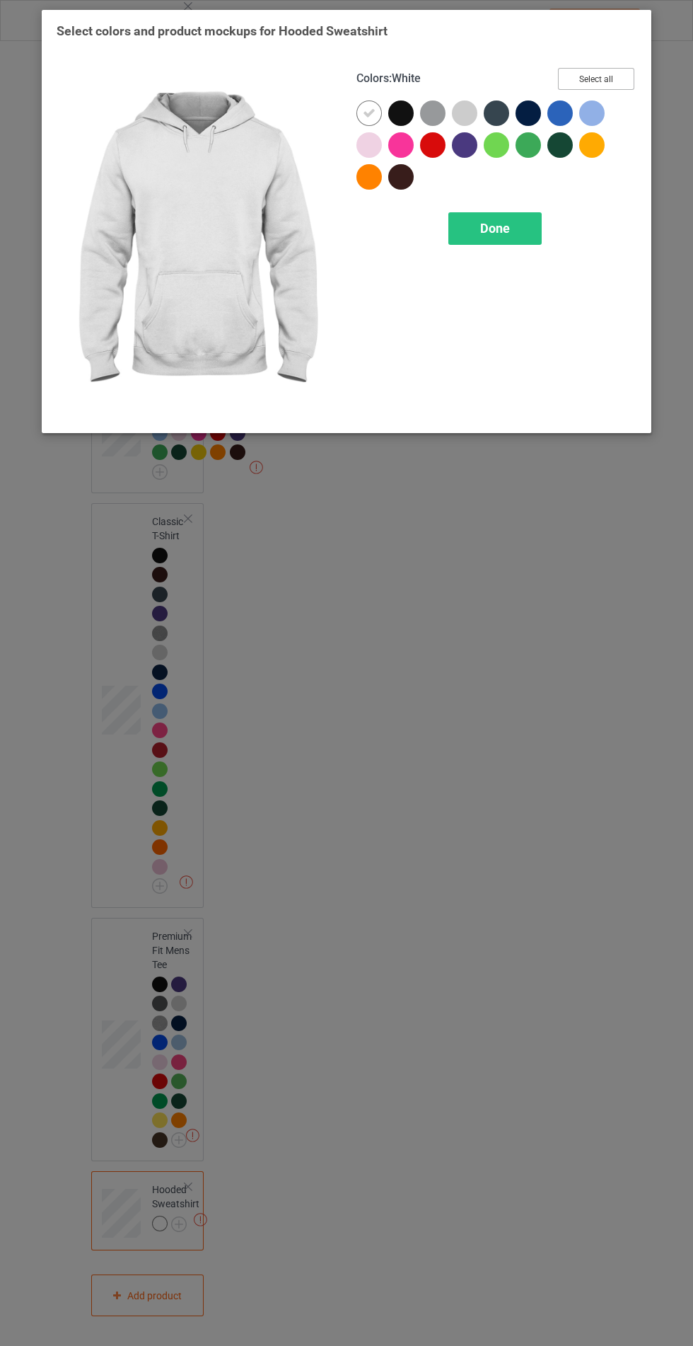
click at [579, 79] on button "Select all" at bounding box center [596, 79] width 76 height 22
click at [364, 120] on div at bounding box center [369, 112] width 25 height 25
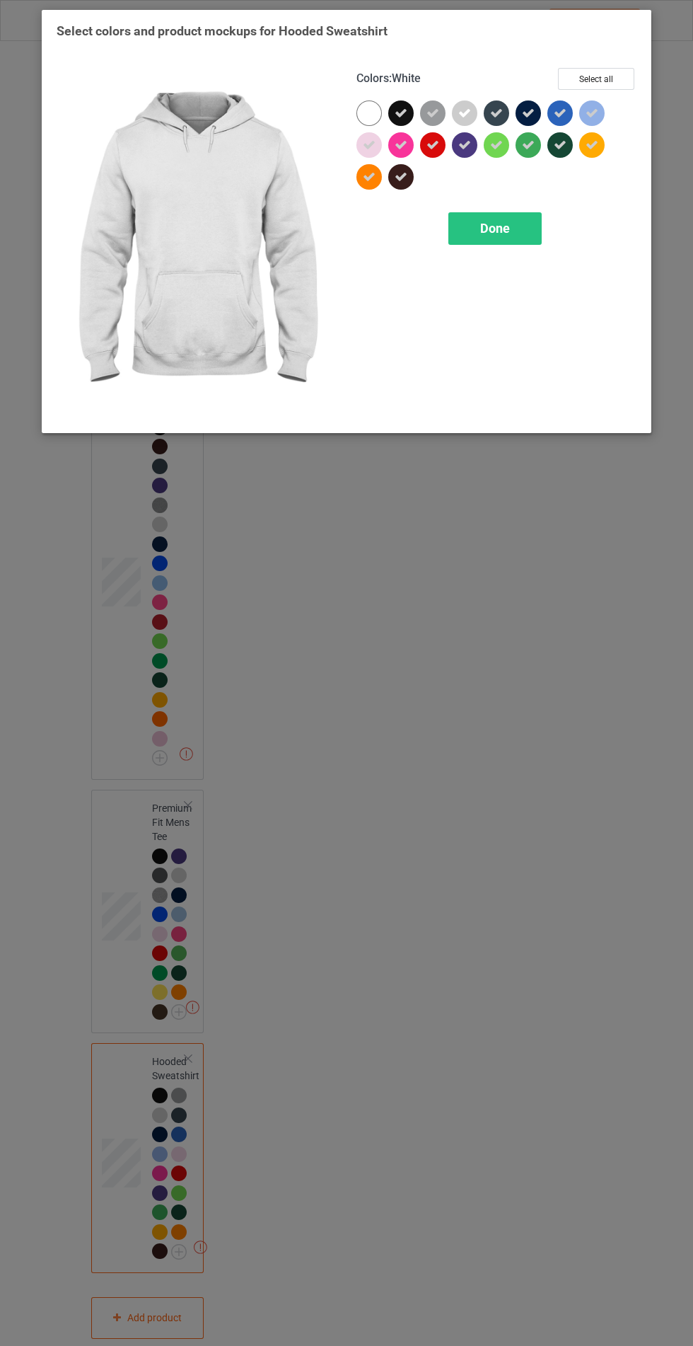
click at [454, 240] on div "Done" at bounding box center [495, 228] width 93 height 33
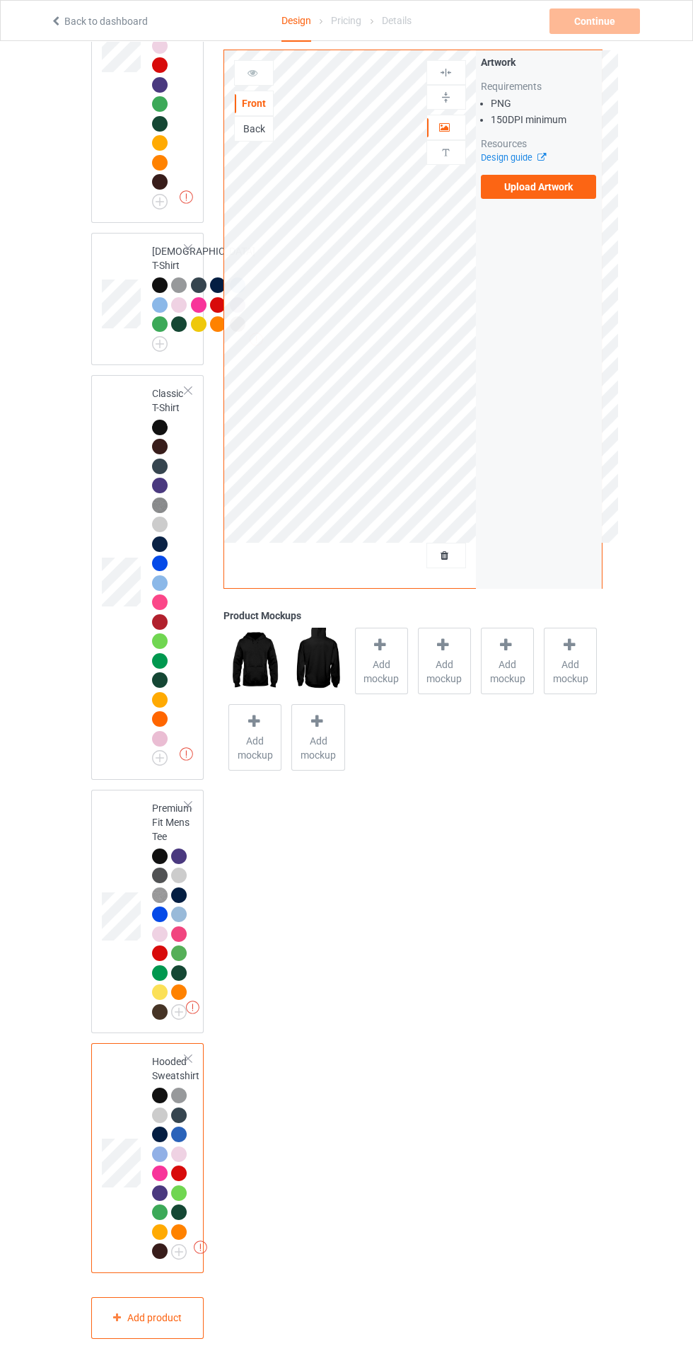
click at [500, 199] on div "Artwork Requirements PNG 150 DPI minimum Resources Design guide Upload Artwork" at bounding box center [539, 127] width 126 height 154
click at [502, 212] on div "Artwork Requirements PNG 150 DPI minimum Resources Design guide Upload Artwork" at bounding box center [539, 319] width 126 height 538
click at [519, 196] on label "Upload Artwork" at bounding box center [539, 187] width 116 height 24
click at [0, 0] on input "Upload Artwork" at bounding box center [0, 0] width 0 height 0
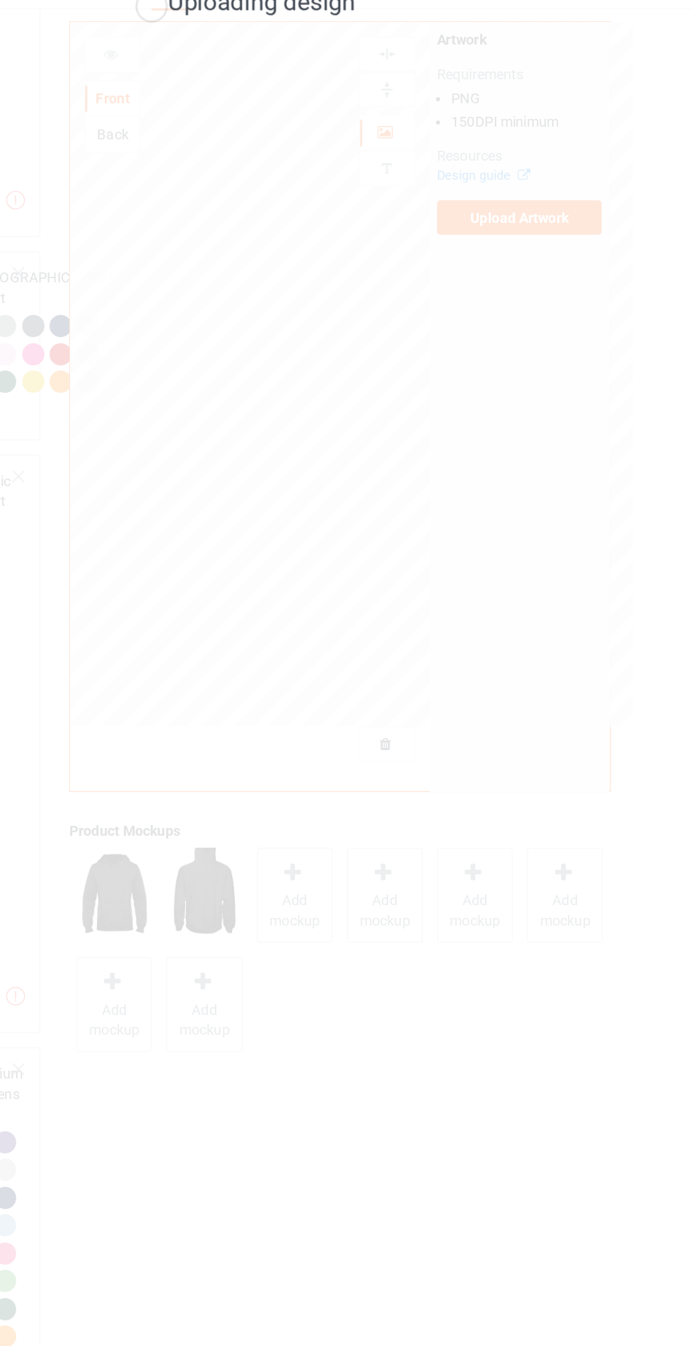
scroll to position [940, 0]
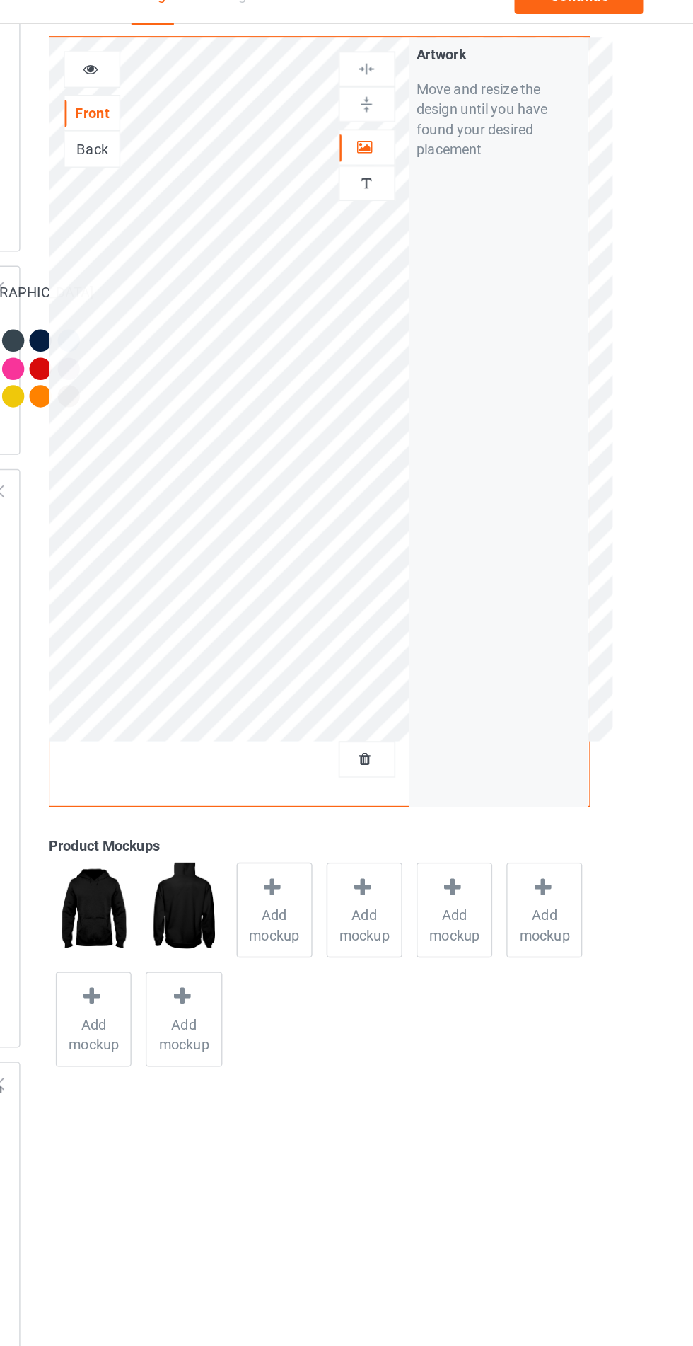
click at [253, 71] on icon at bounding box center [253, 71] width 12 height 10
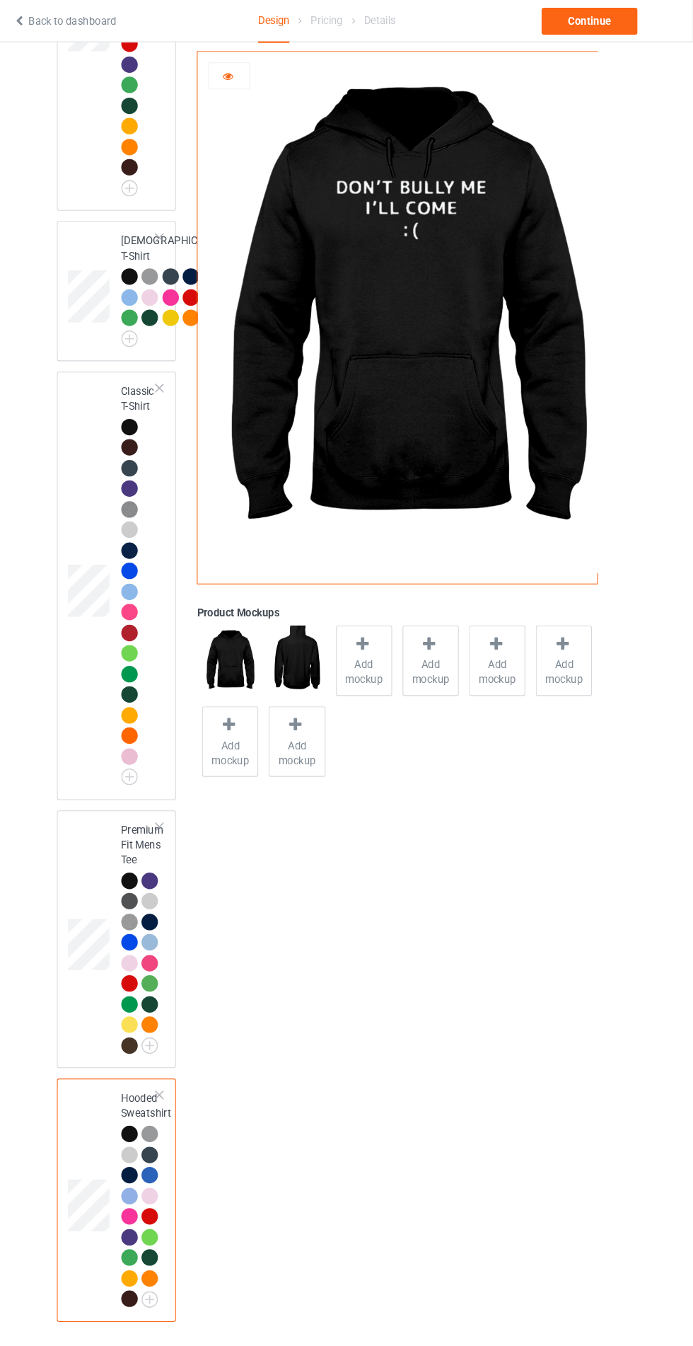
scroll to position [928, 0]
click at [562, 28] on div "Continue" at bounding box center [595, 20] width 91 height 25
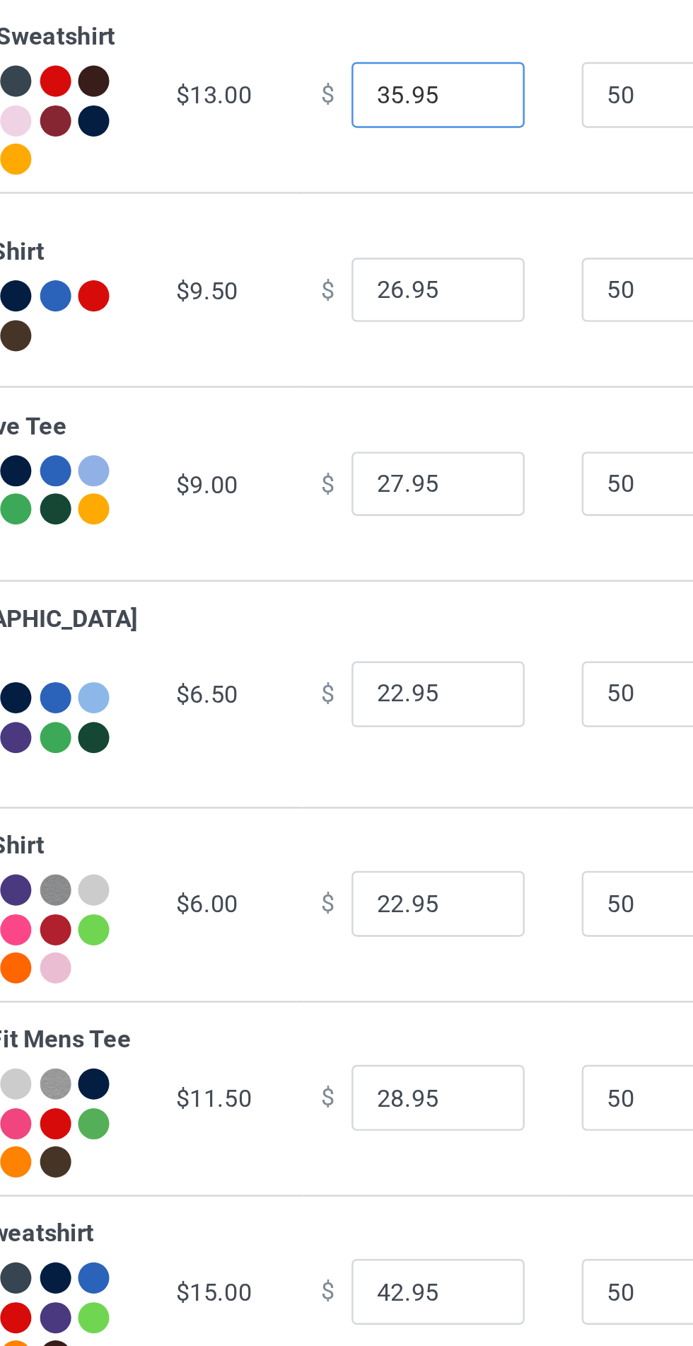
click at [351, 192] on input "35.95" at bounding box center [383, 179] width 71 height 27
type input "30.95"
click at [351, 272] on input "26.95" at bounding box center [383, 258] width 71 height 27
type input "21.95"
click at [352, 352] on input "27.95" at bounding box center [383, 338] width 71 height 27
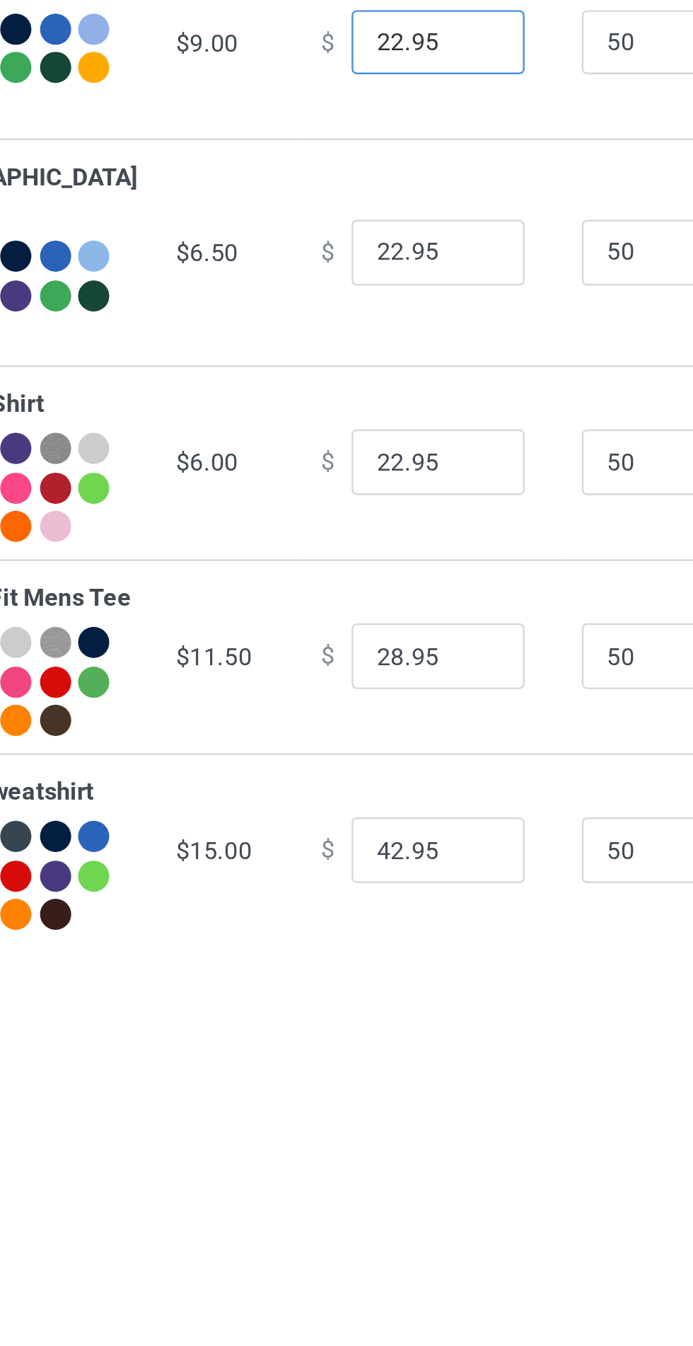
type input "22.95"
click at [348, 437] on input "22.95" at bounding box center [383, 423] width 71 height 27
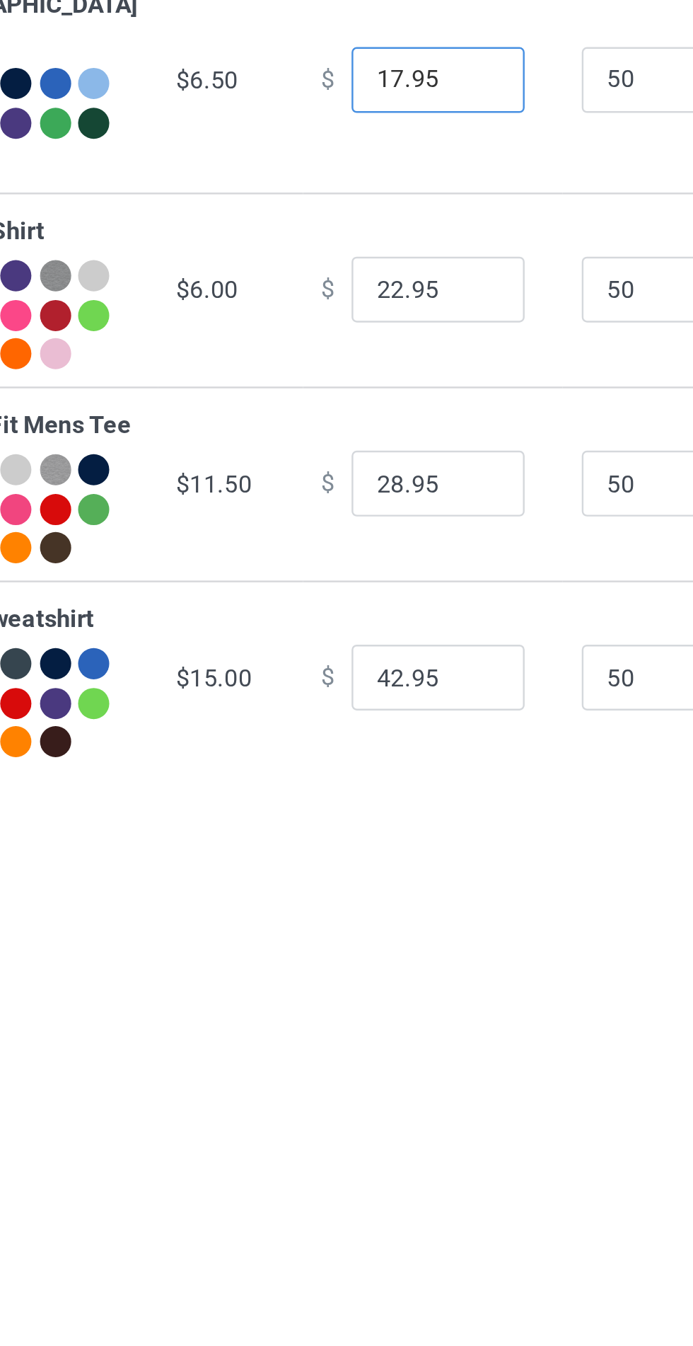
type input "17.95"
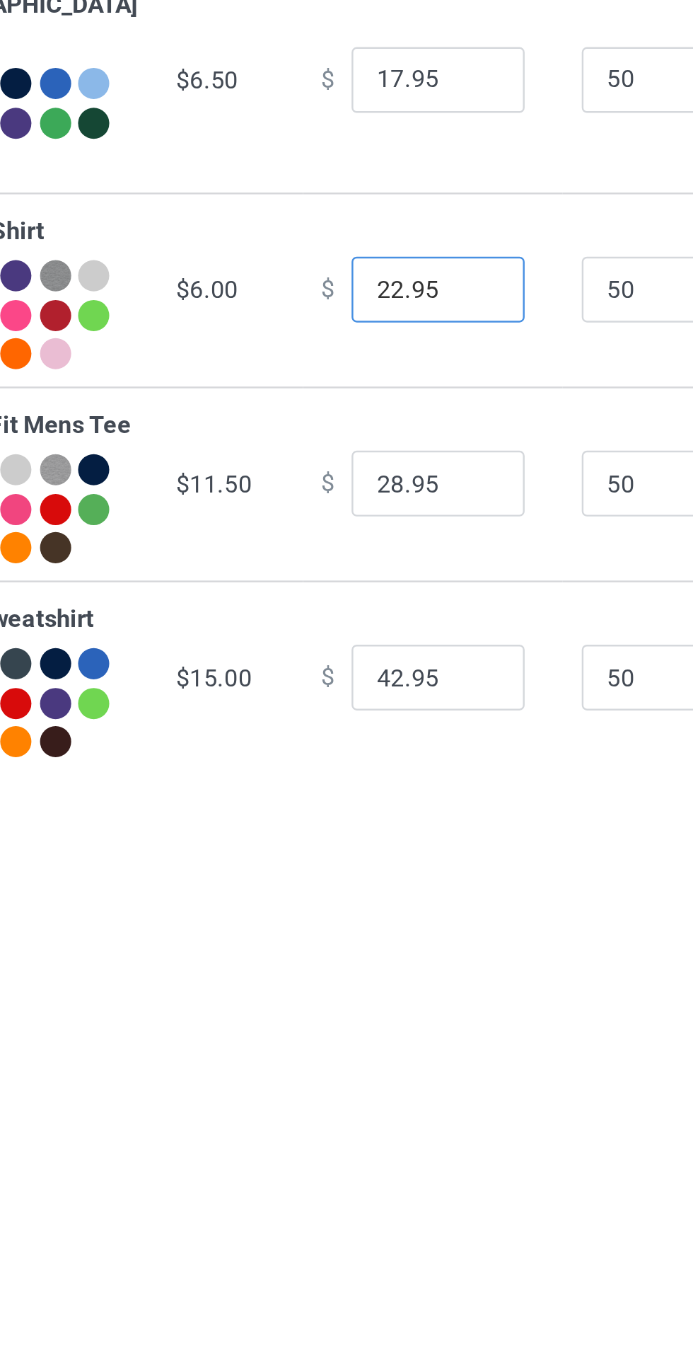
click at [350, 523] on input "22.95" at bounding box center [383, 509] width 71 height 27
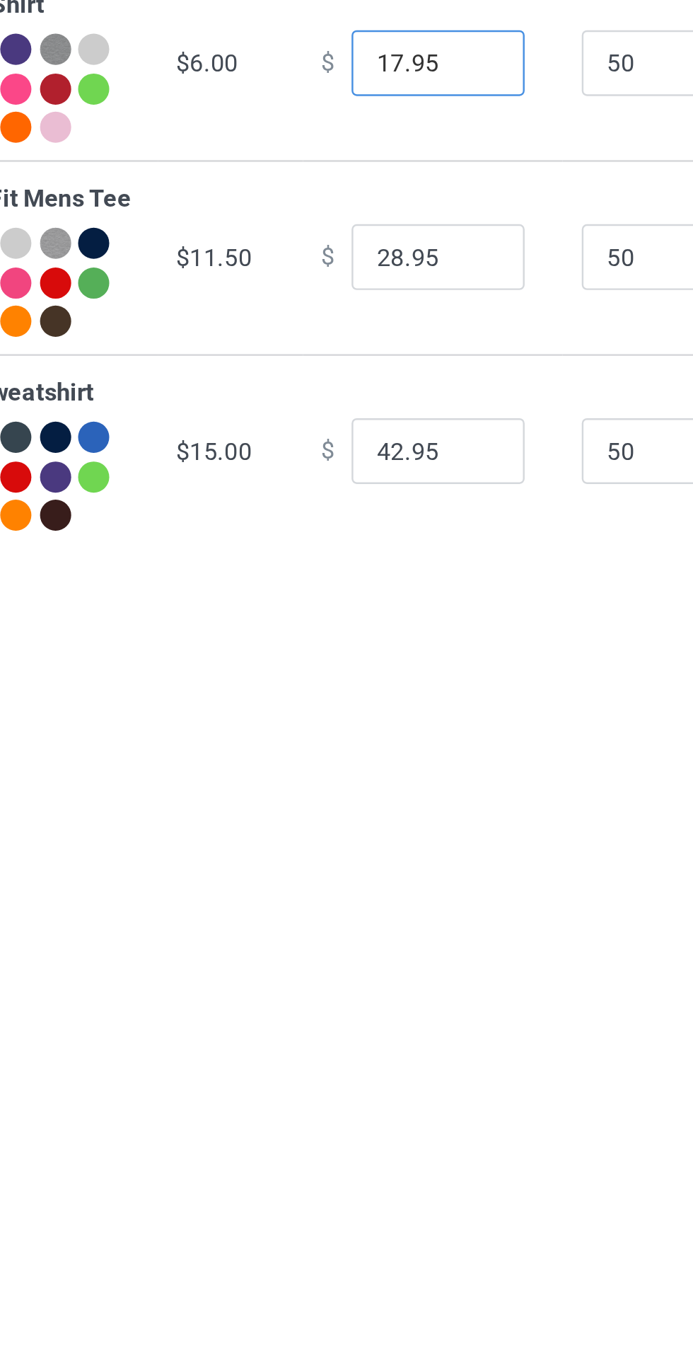
type input "17.95"
click at [348, 602] on input "28.95" at bounding box center [383, 588] width 71 height 27
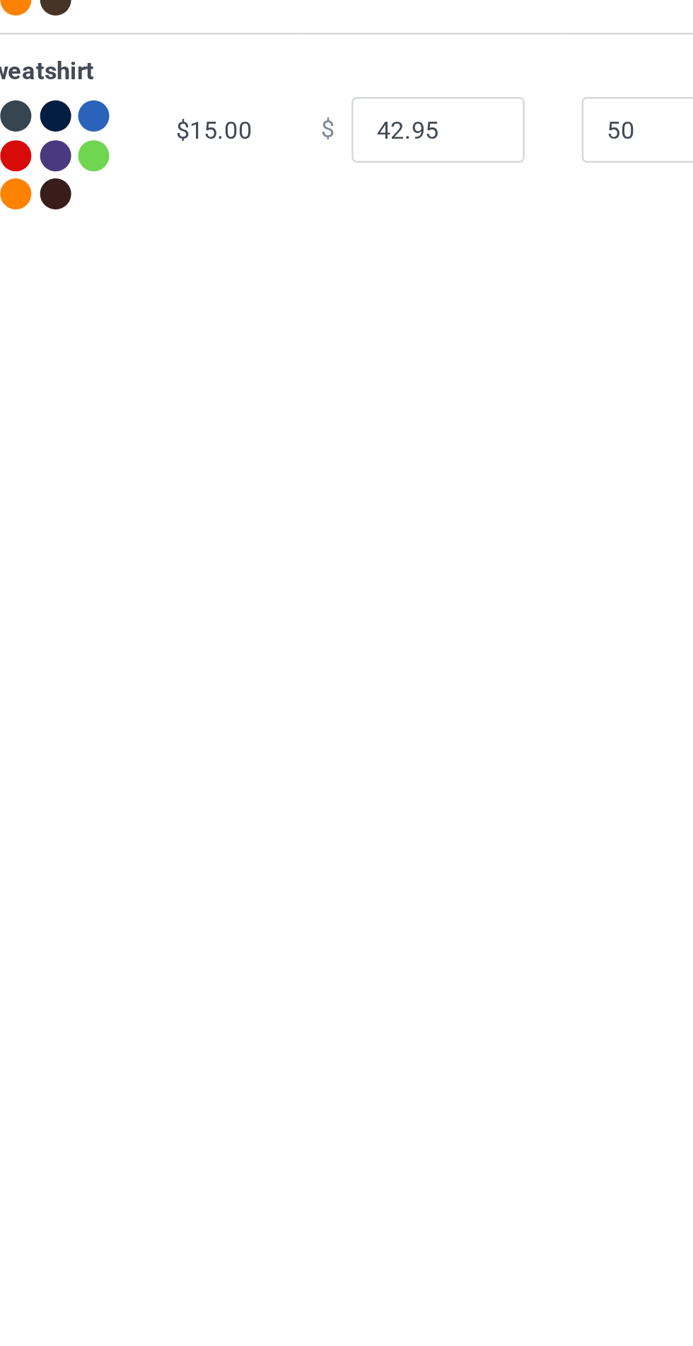
type input "23.95"
click at [352, 681] on input "42.95" at bounding box center [383, 667] width 71 height 27
type input "38.95"
click at [432, 882] on body "Design Pricing Details Continue Pricing Estimated total profit $4,842.50 Produc…" at bounding box center [346, 714] width 693 height 1346
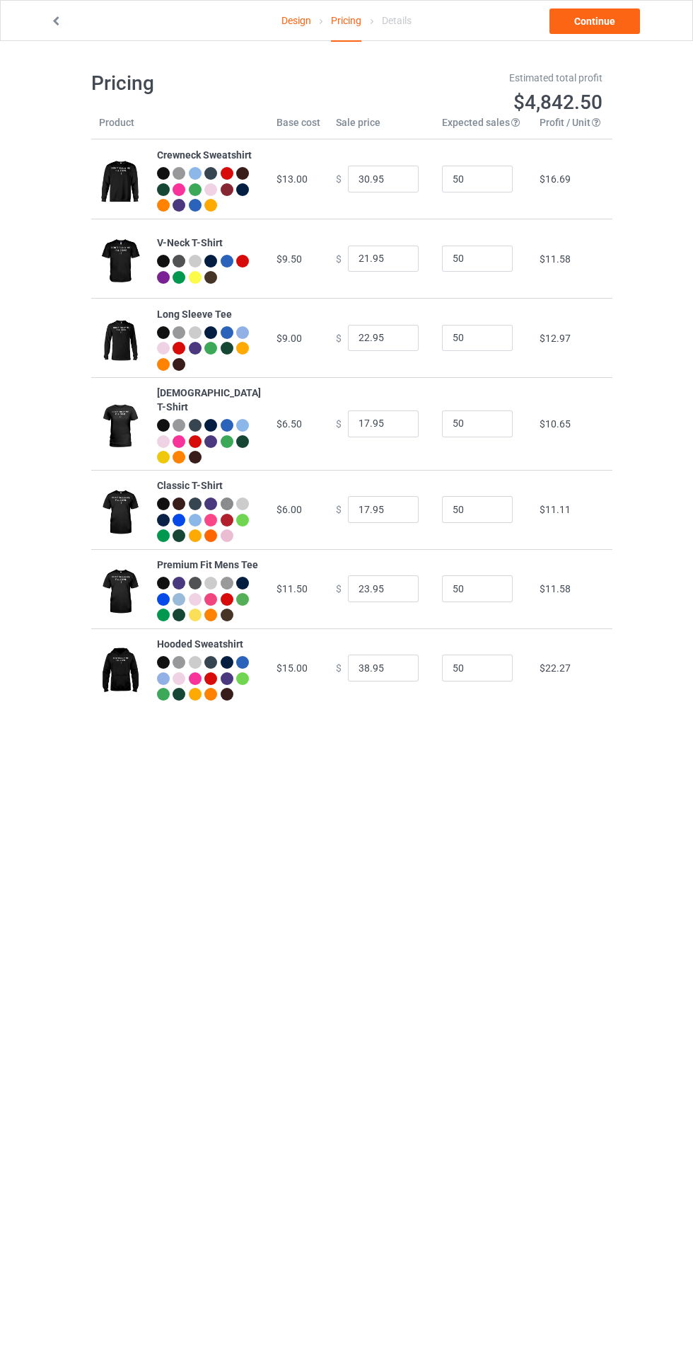
click at [570, 29] on link "Continue" at bounding box center [595, 20] width 91 height 25
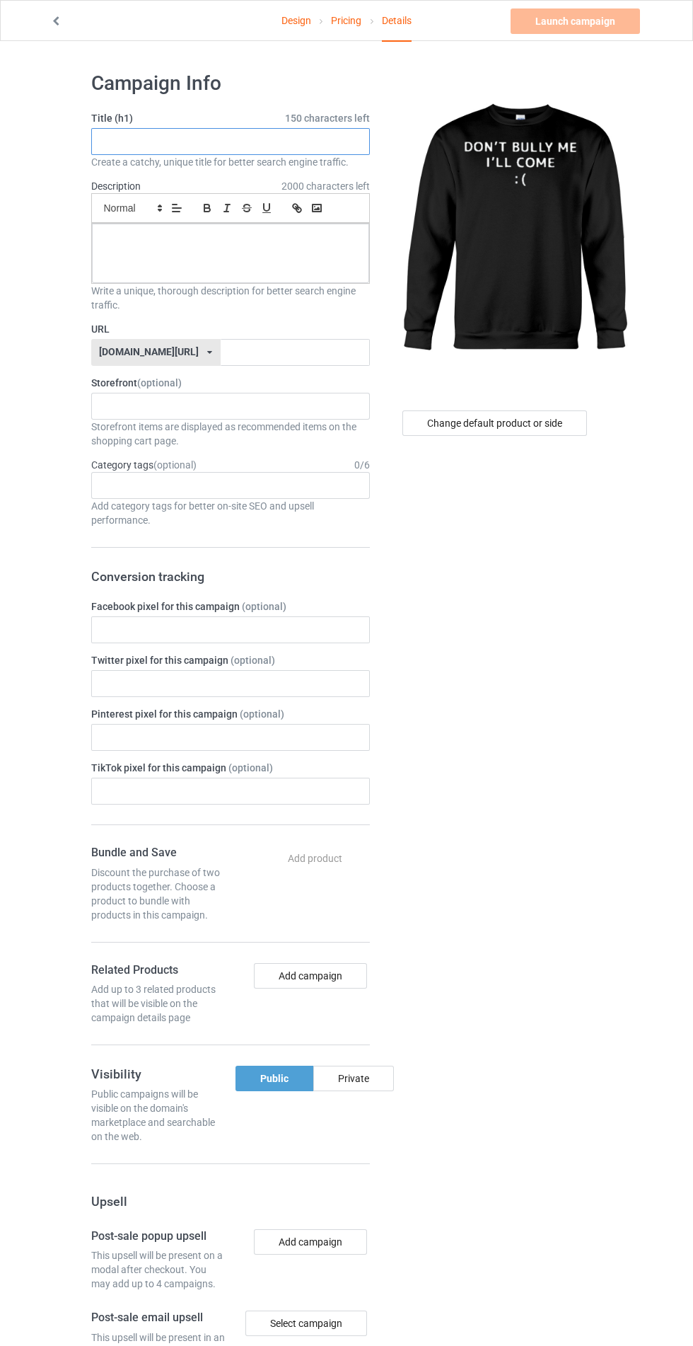
click at [125, 141] on input "text" at bounding box center [230, 141] width 279 height 27
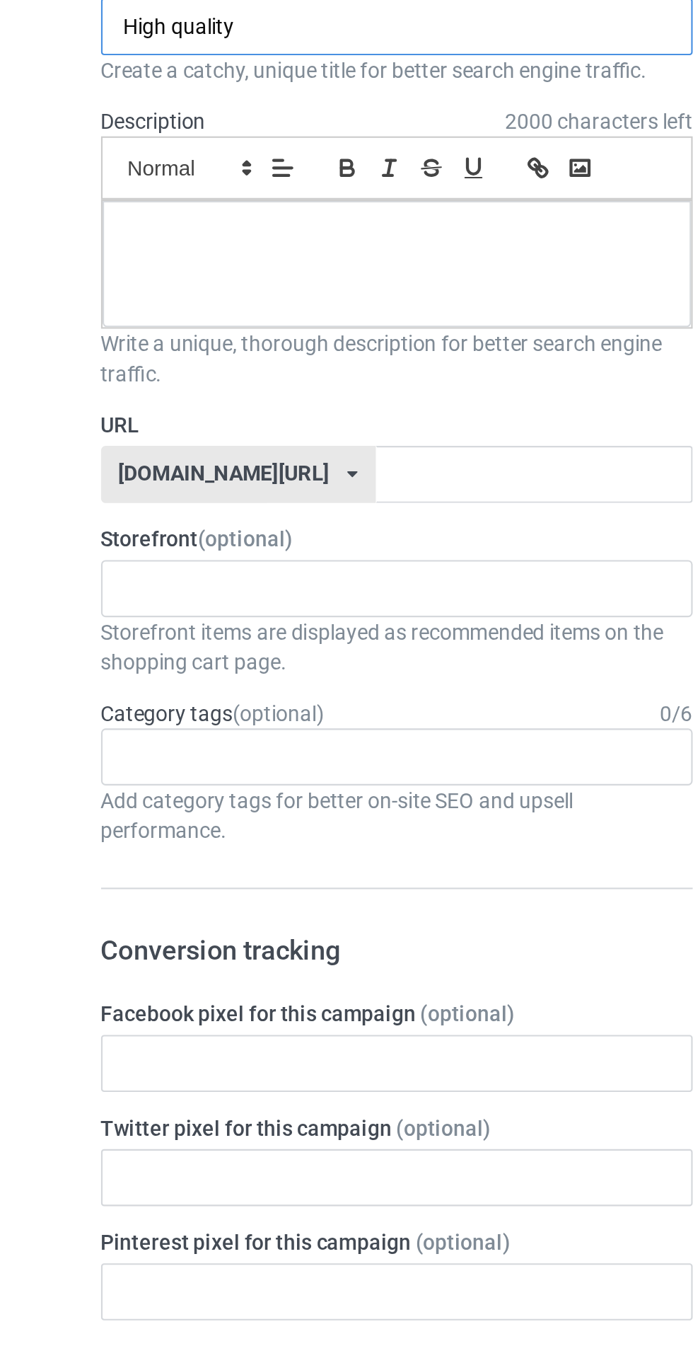
type input "High quality"
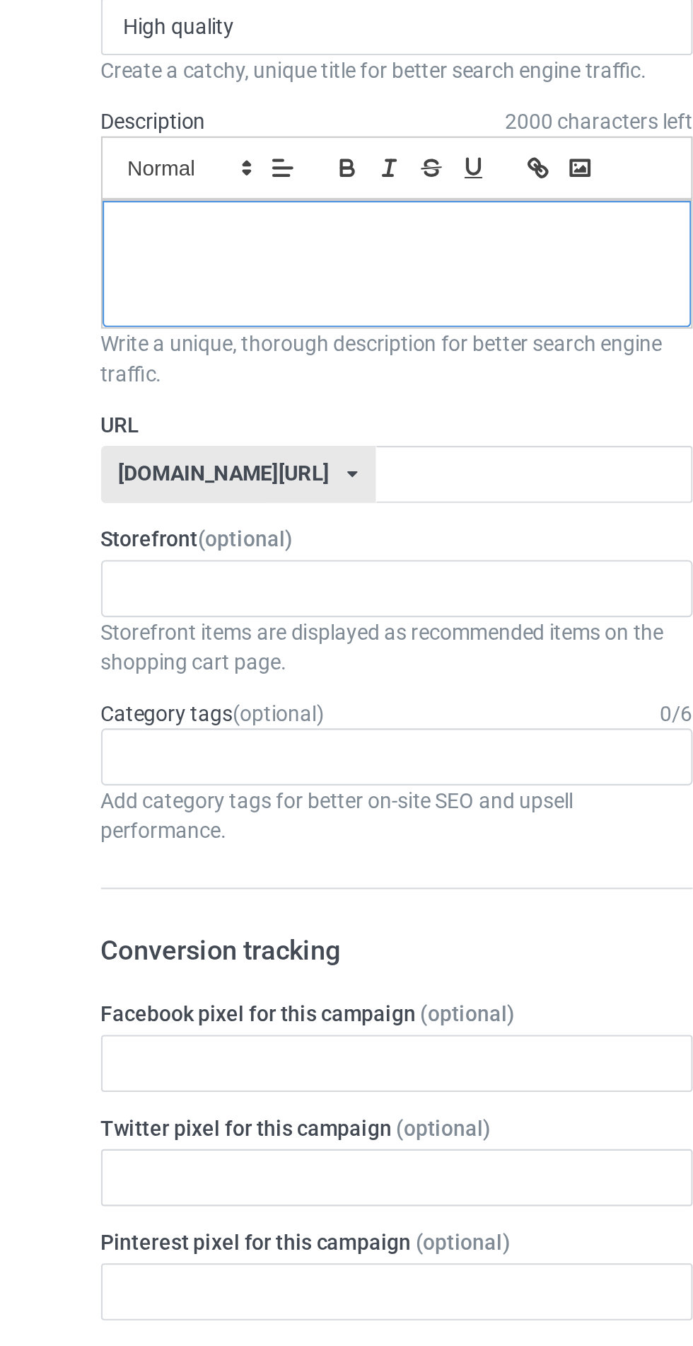
click at [104, 239] on p at bounding box center [230, 239] width 255 height 13
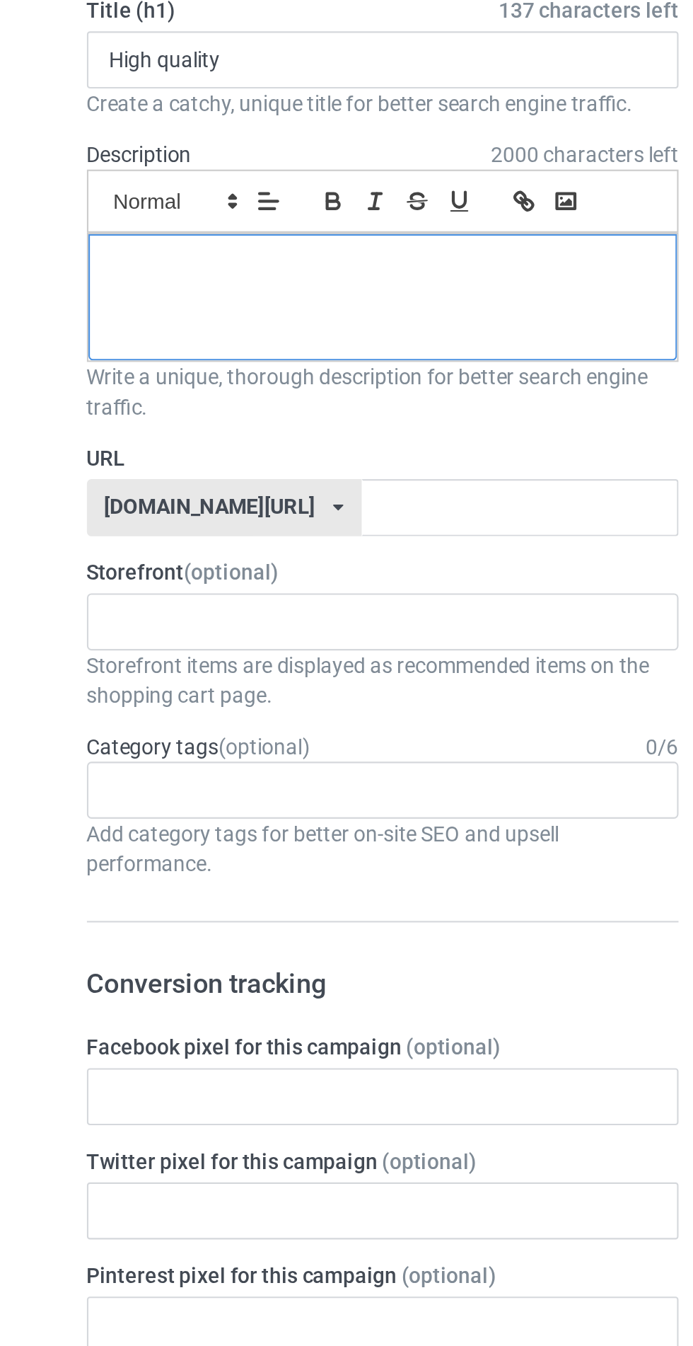
click at [108, 249] on div at bounding box center [230, 253] width 277 height 59
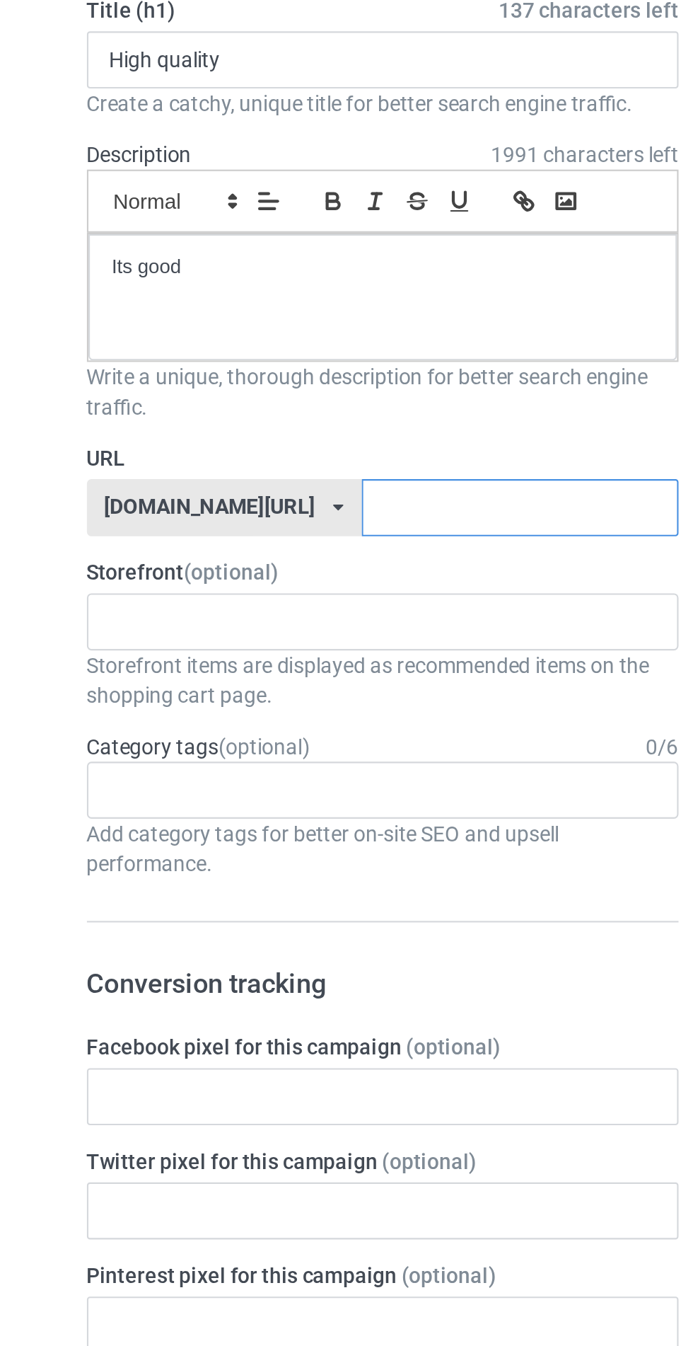
click at [221, 349] on input "text" at bounding box center [295, 352] width 149 height 27
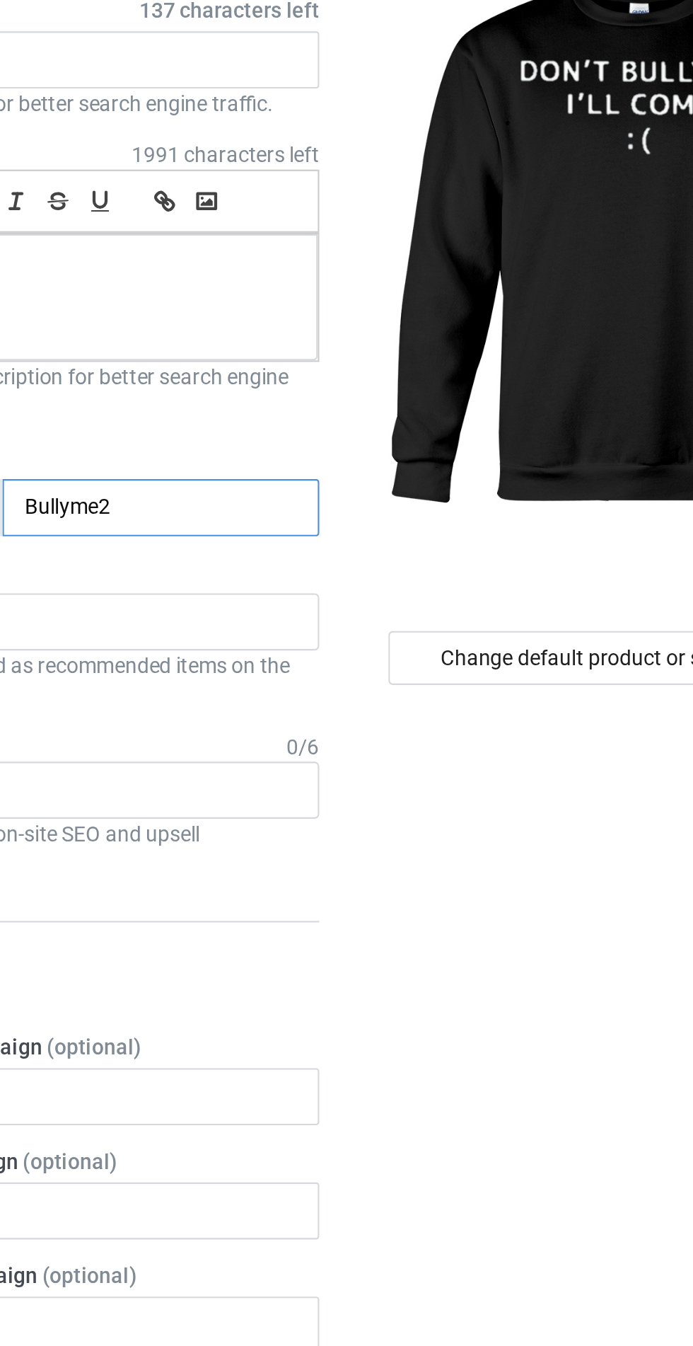
type input "Bullyme26"
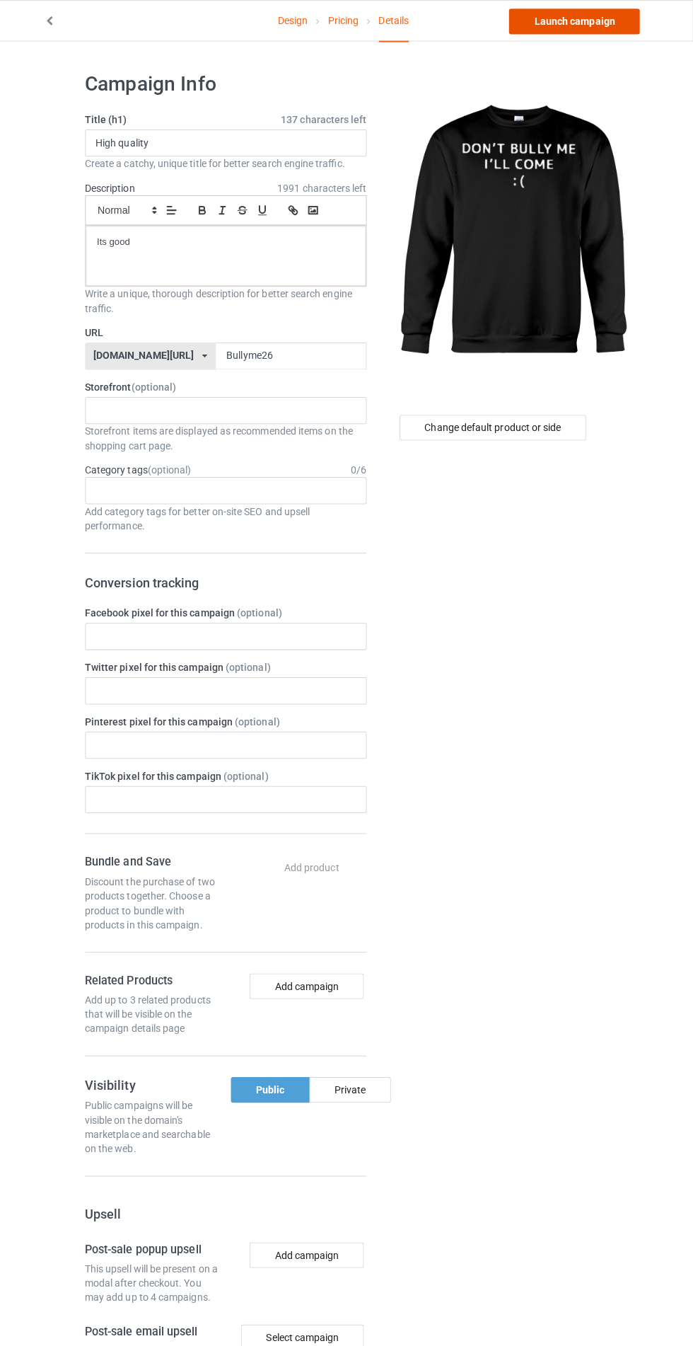
click at [548, 22] on link "Launch campaign" at bounding box center [575, 20] width 129 height 25
